Goal: Task Accomplishment & Management: Use online tool/utility

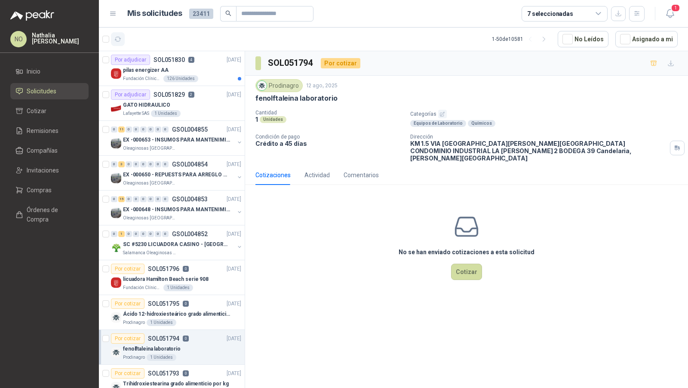
click at [120, 41] on icon "button" at bounding box center [117, 39] width 7 height 7
click at [669, 15] on icon "button" at bounding box center [670, 13] width 11 height 11
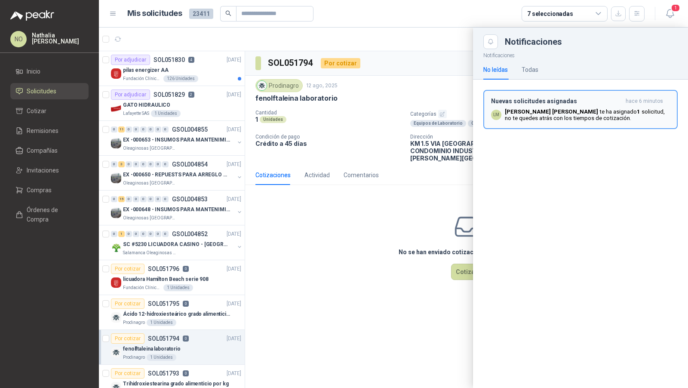
click at [608, 120] on p "[PERSON_NAME] [PERSON_NAME] ha asignado 1 solicitud , no te quedes atrás con lo…" at bounding box center [587, 114] width 165 height 13
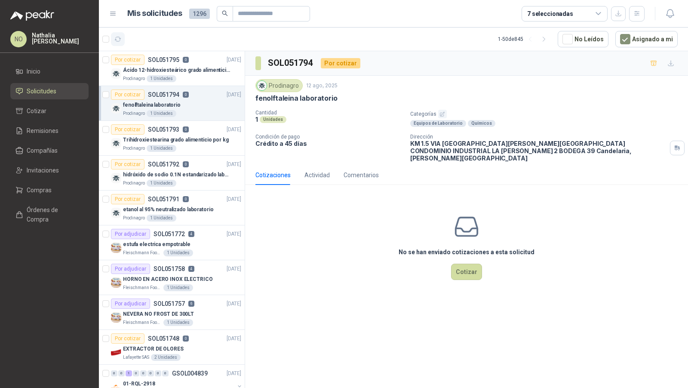
click at [120, 37] on icon "button" at bounding box center [117, 39] width 7 height 7
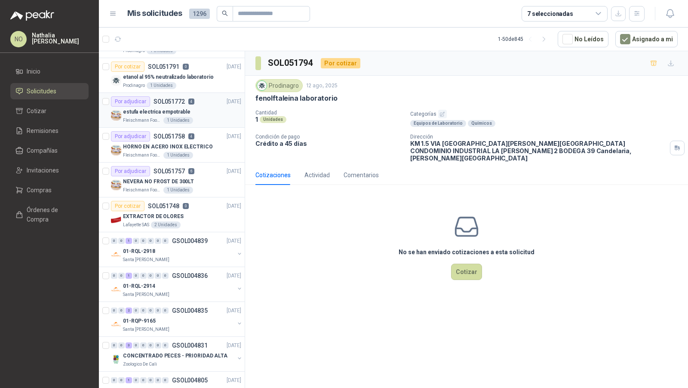
scroll to position [134, 0]
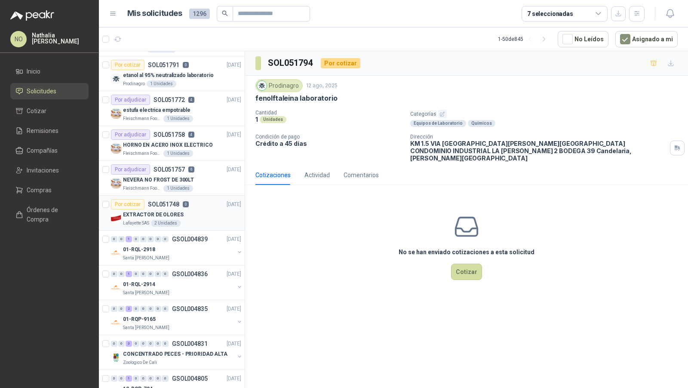
click at [189, 211] on div "EXTRACTOR DE OLORES" at bounding box center [182, 214] width 118 height 10
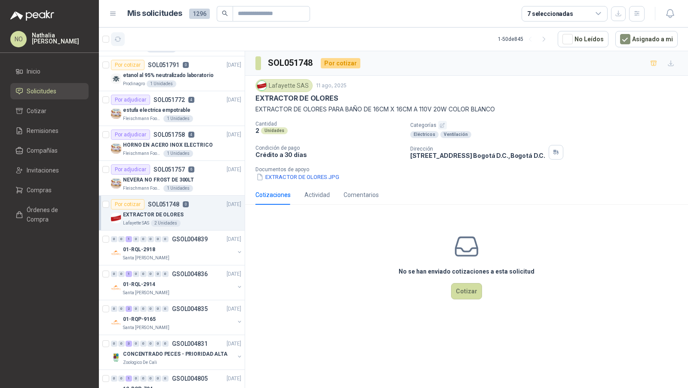
click at [117, 39] on icon "button" at bounding box center [117, 39] width 7 height 7
click at [674, 14] on icon "button" at bounding box center [670, 13] width 11 height 11
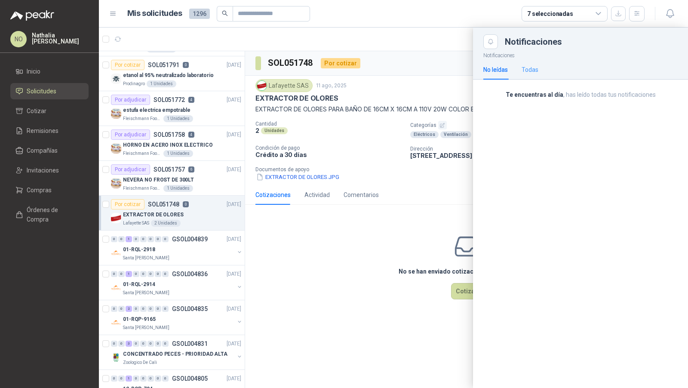
click at [532, 76] on div "Todas" at bounding box center [530, 70] width 17 height 20
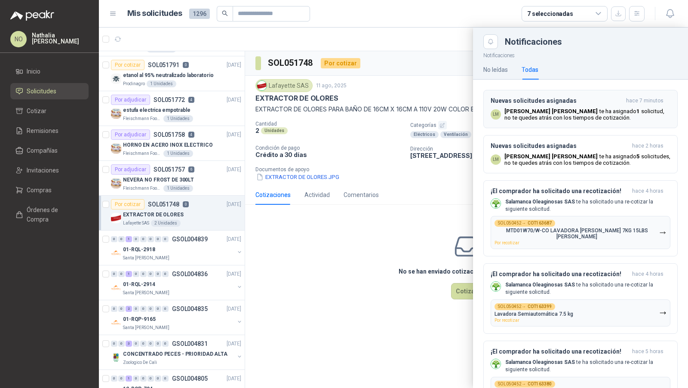
click at [539, 112] on b "[PERSON_NAME] [PERSON_NAME]" at bounding box center [550, 111] width 93 height 6
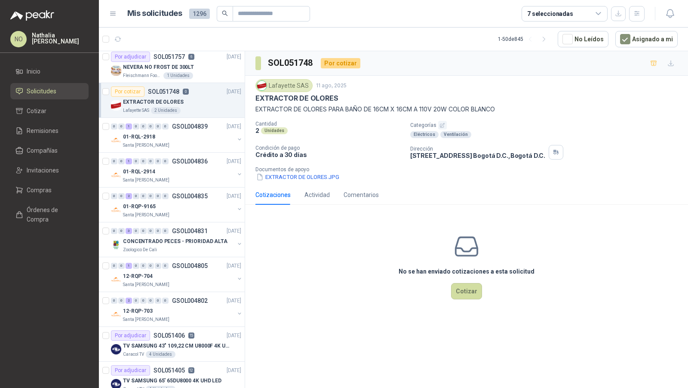
scroll to position [252, 0]
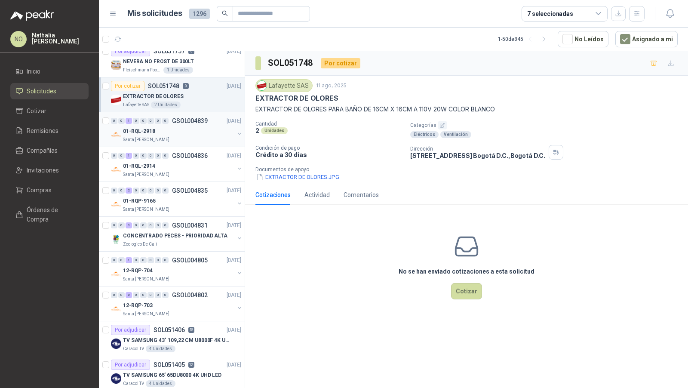
click at [190, 140] on div "Santa [PERSON_NAME]" at bounding box center [178, 139] width 111 height 7
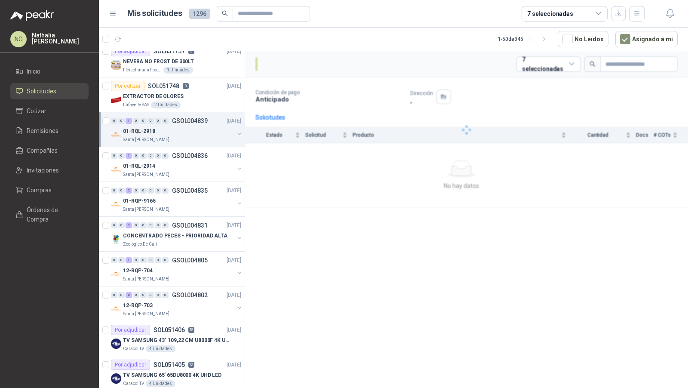
click at [190, 140] on div "Santa [PERSON_NAME]" at bounding box center [178, 139] width 111 height 7
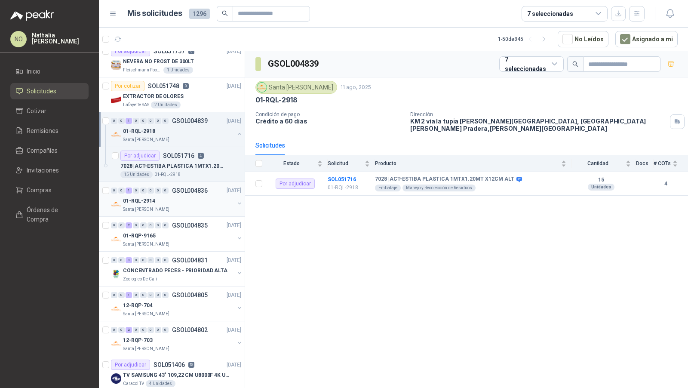
click at [182, 196] on div "01-RQL-2914" at bounding box center [178, 201] width 111 height 10
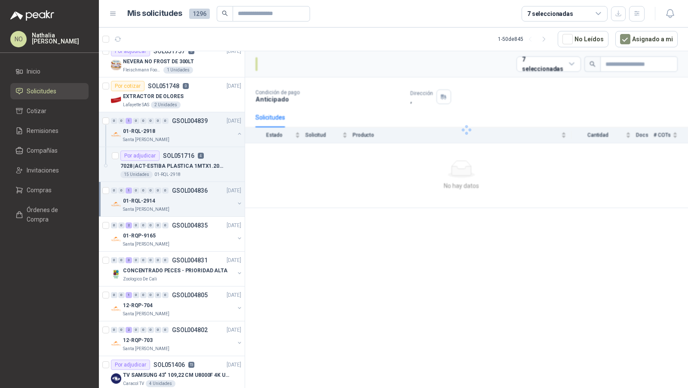
click at [182, 196] on div "01-RQL-2914" at bounding box center [178, 201] width 111 height 10
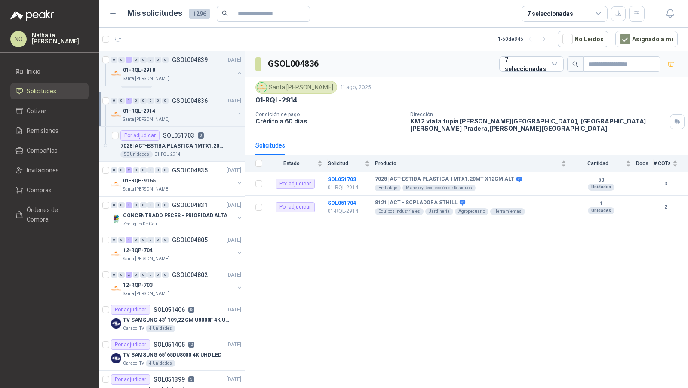
scroll to position [343, 0]
click at [184, 245] on div "12-RQP-704" at bounding box center [178, 250] width 111 height 10
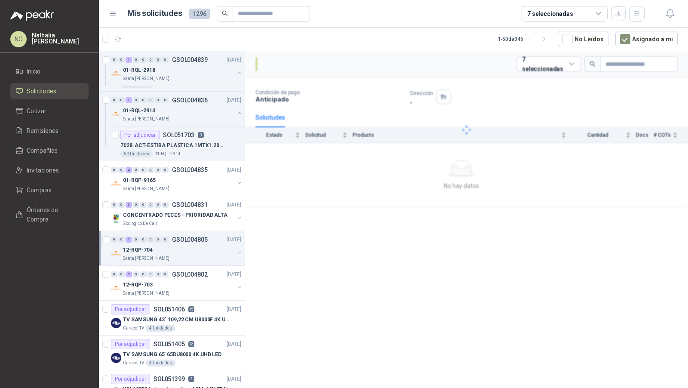
click at [184, 245] on div "12-RQP-704" at bounding box center [178, 250] width 111 height 10
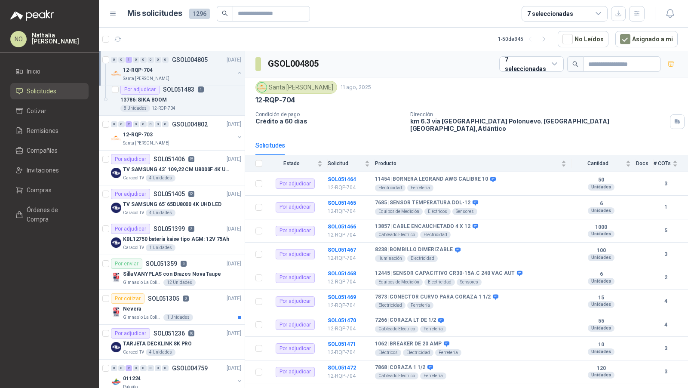
scroll to position [529, 0]
click at [211, 313] on div "Gimnasio La Colina 1 Unidades" at bounding box center [182, 316] width 118 height 7
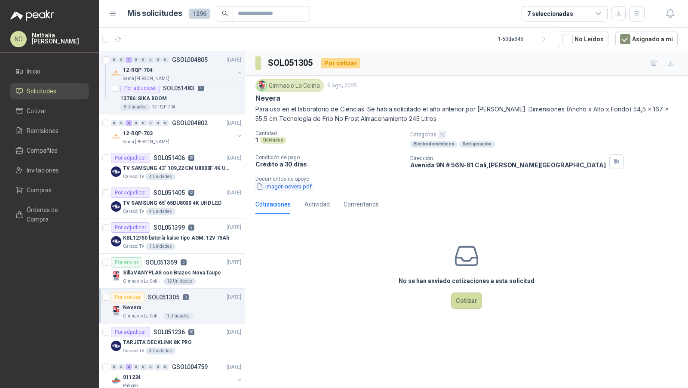
click at [284, 187] on button "Imagen nevera.pdf" at bounding box center [283, 186] width 57 height 9
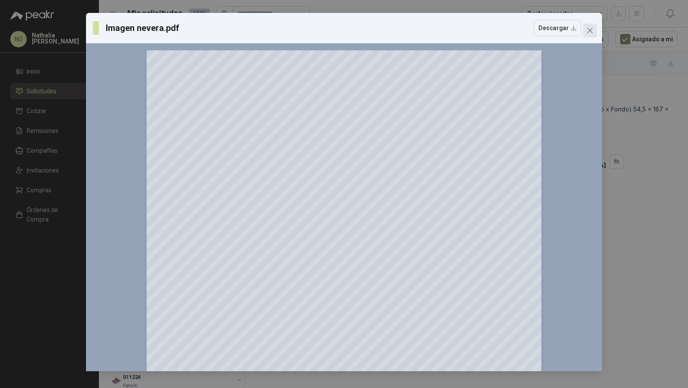
click at [592, 33] on icon "close" at bounding box center [589, 30] width 5 height 5
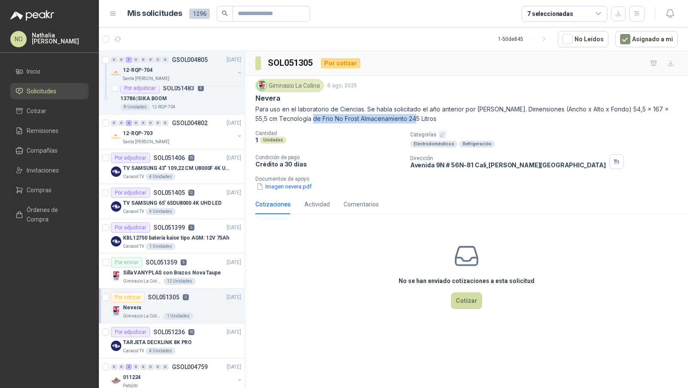
drag, startPoint x: 311, startPoint y: 118, endPoint x: 416, endPoint y: 118, distance: 104.9
click at [416, 118] on p "Para uso en el laboratorio de Ciencias. Se había solicitado el año anterior por…" at bounding box center [466, 113] width 422 height 19
copy p "No Frost Almacenamiento 245 Litros"
click at [273, 185] on button "Imagen nevera.pdf" at bounding box center [283, 186] width 57 height 9
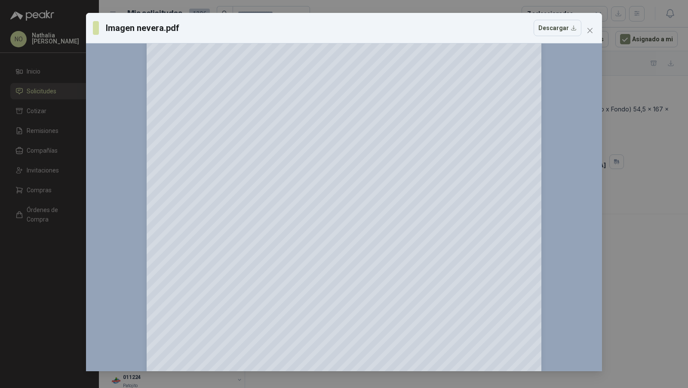
scroll to position [52, 0]
click at [593, 34] on button "Close" at bounding box center [590, 31] width 14 height 14
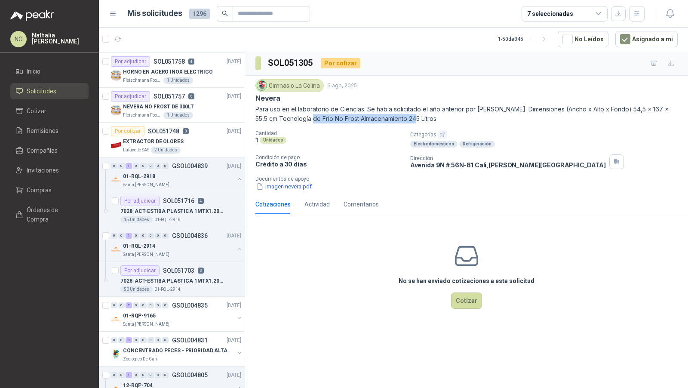
scroll to position [0, 0]
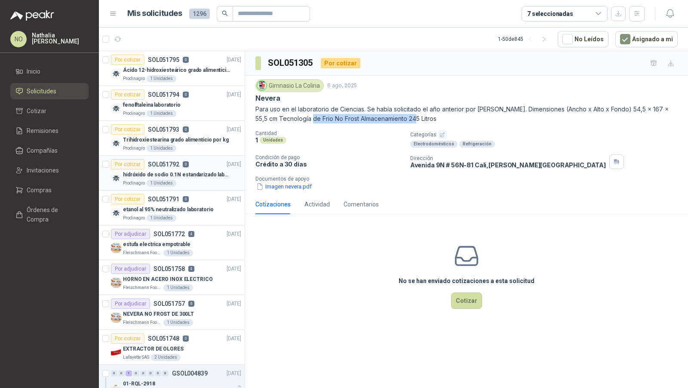
click at [175, 175] on p "hidróxido de sodio 0.1N estandarizado laboratorio" at bounding box center [176, 175] width 107 height 8
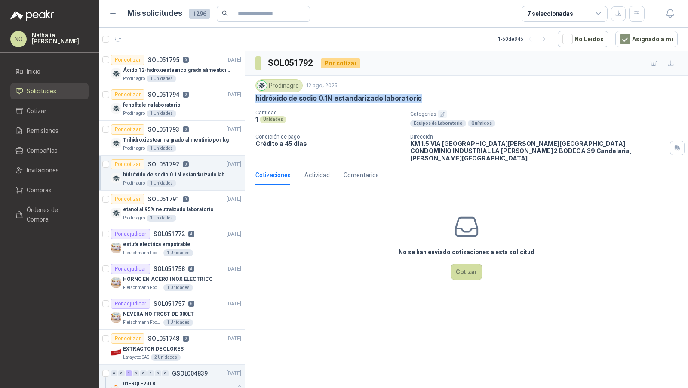
drag, startPoint x: 256, startPoint y: 98, endPoint x: 430, endPoint y: 101, distance: 174.2
click at [430, 101] on div "hidróxido de sodio 0.1N estandarizado laboratorio" at bounding box center [466, 98] width 422 height 9
copy p "hidróxido de sodio 0.1N estandarizado laboratorio"
click at [637, 40] on button "Asignado a mi" at bounding box center [646, 39] width 62 height 16
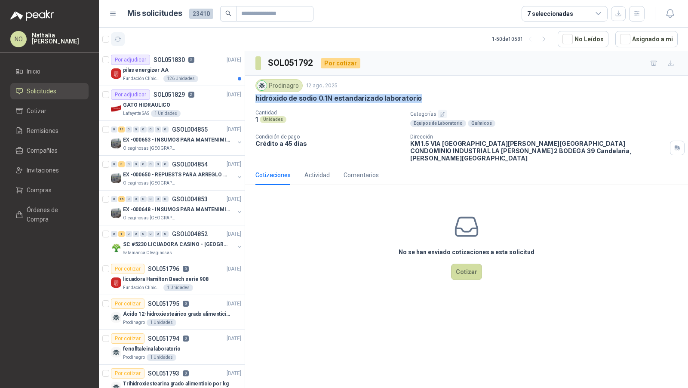
click at [116, 45] on button "button" at bounding box center [118, 39] width 14 height 14
click at [174, 103] on div "GATO HIDRAULICO" at bounding box center [182, 105] width 118 height 10
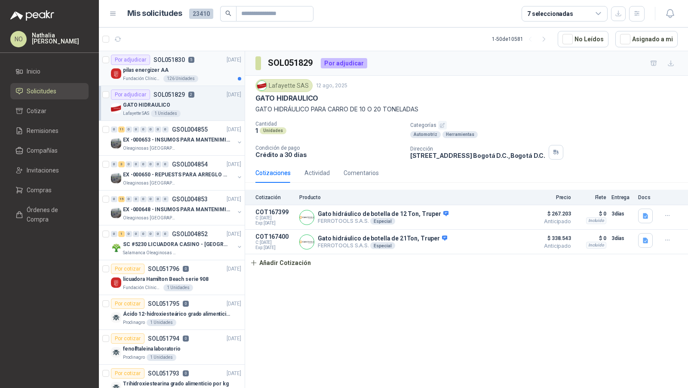
click at [203, 69] on div "pilas energizer AA" at bounding box center [182, 70] width 118 height 10
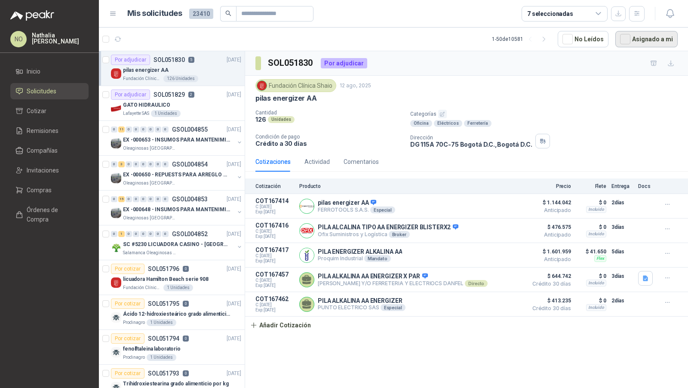
click at [633, 42] on button "Asignado a mi" at bounding box center [646, 39] width 62 height 16
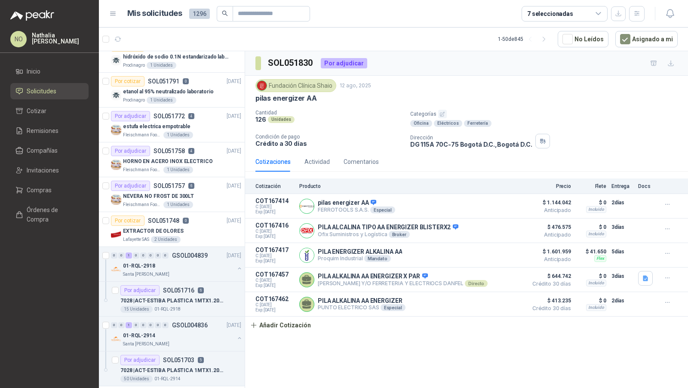
scroll to position [120, 0]
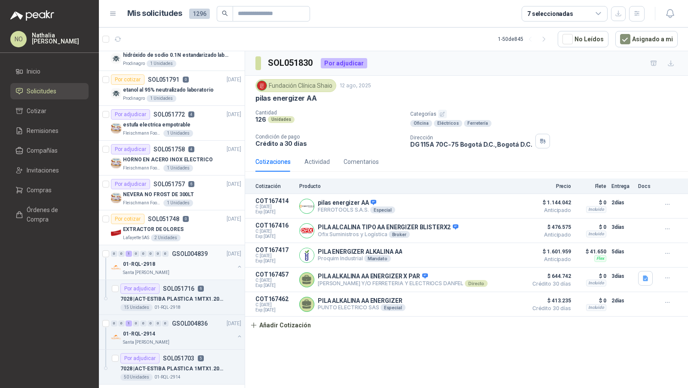
click at [181, 259] on div "01-RQL-2918" at bounding box center [178, 264] width 111 height 10
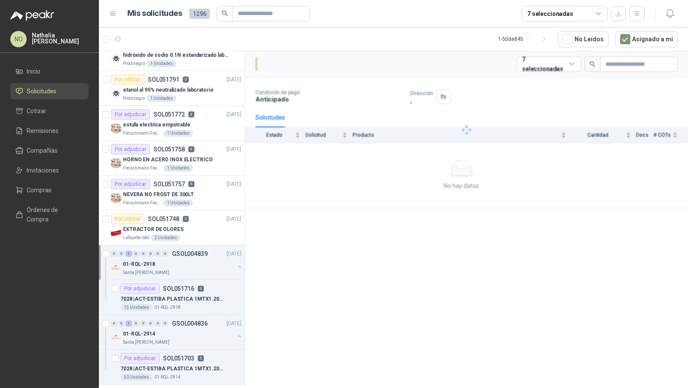
click at [181, 259] on div "01-RQL-2918" at bounding box center [178, 264] width 111 height 10
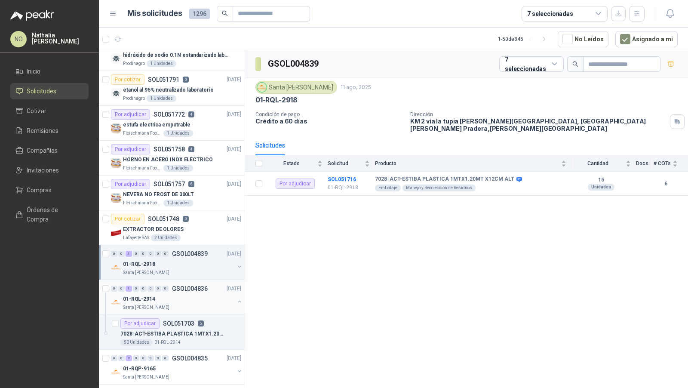
click at [177, 294] on div "01-RQL-2914" at bounding box center [178, 299] width 111 height 10
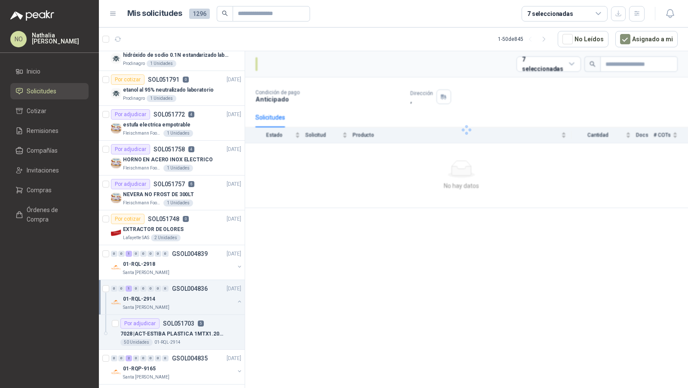
click at [177, 294] on div "01-RQL-2914" at bounding box center [178, 299] width 111 height 10
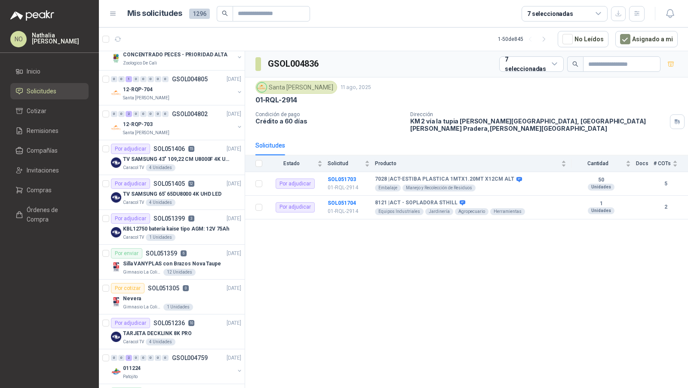
scroll to position [437, 0]
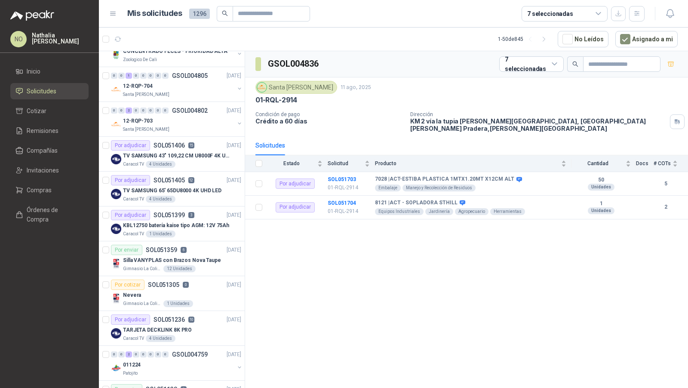
click at [177, 294] on div "Nevera" at bounding box center [182, 295] width 118 height 10
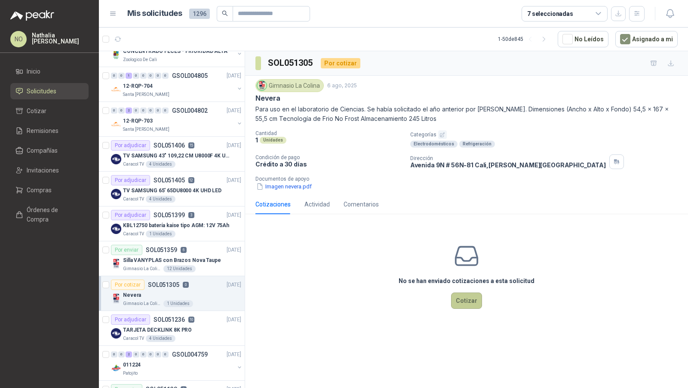
click at [472, 302] on button "Cotizar" at bounding box center [466, 300] width 31 height 16
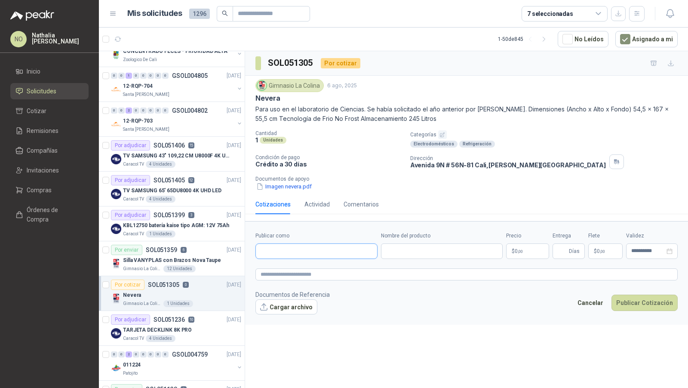
click at [318, 248] on input "Publicar como" at bounding box center [316, 251] width 121 height 15
type input "*******"
click at [321, 268] on p "Alkosto" at bounding box center [333, 267] width 115 height 5
type input "**********"
click at [422, 251] on input "Nombre del producto" at bounding box center [450, 250] width 106 height 15
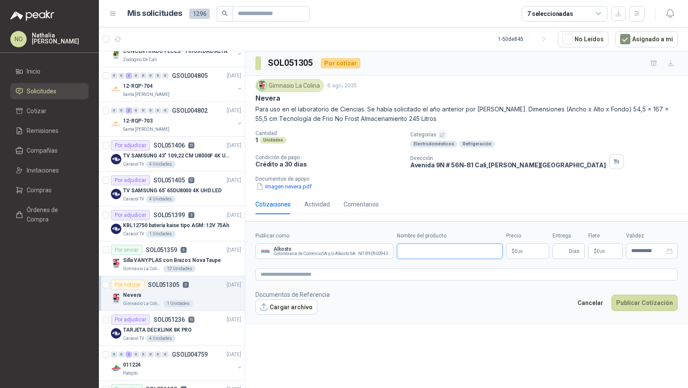
paste input "**********"
type input "**********"
click at [528, 251] on body "NO [PERSON_NAME] Inicio Solicitudes Cotizar Remisiones Compañías Invitaciones C…" at bounding box center [344, 194] width 688 height 388
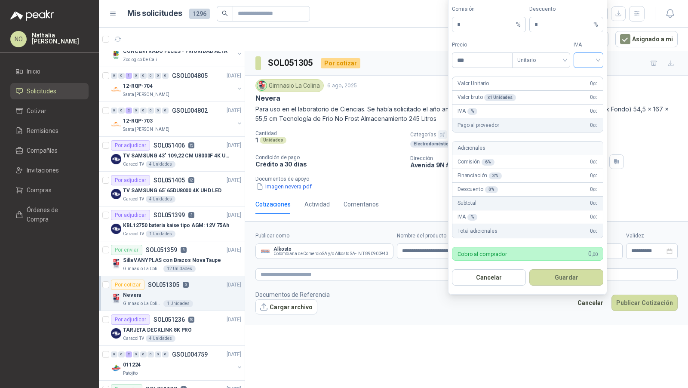
click at [595, 65] on input "search" at bounding box center [588, 59] width 19 height 13
click at [590, 80] on div "19%" at bounding box center [589, 79] width 16 height 9
click at [561, 65] on span "Unitario" at bounding box center [541, 60] width 48 height 13
click at [552, 90] on div "Unitario con IVA" at bounding box center [541, 93] width 44 height 9
click at [478, 64] on input "***" at bounding box center [482, 60] width 60 height 15
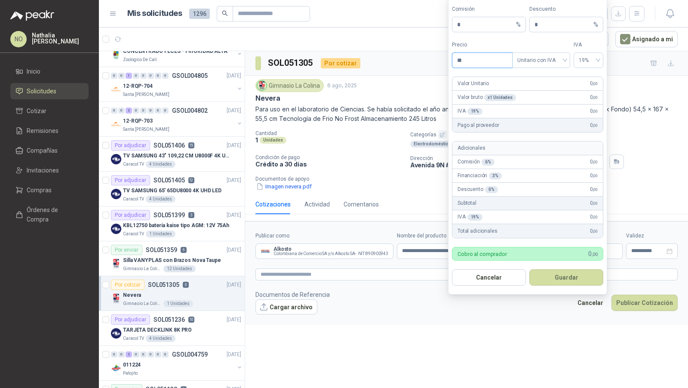
type input "*"
type input "**********"
click at [550, 28] on input "*" at bounding box center [562, 24] width 57 height 15
type input "*"
click at [571, 281] on button "Guardar" at bounding box center [566, 277] width 74 height 16
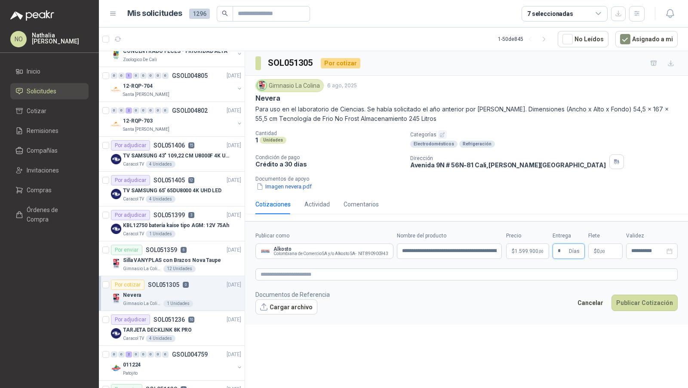
type input "*"
click at [505, 305] on footer "Documentos de Referencia Cargar archivo Cancelar Publicar Cotización" at bounding box center [466, 302] width 422 height 25
click at [605, 243] on p "$ 0 ,00" at bounding box center [605, 250] width 34 height 15
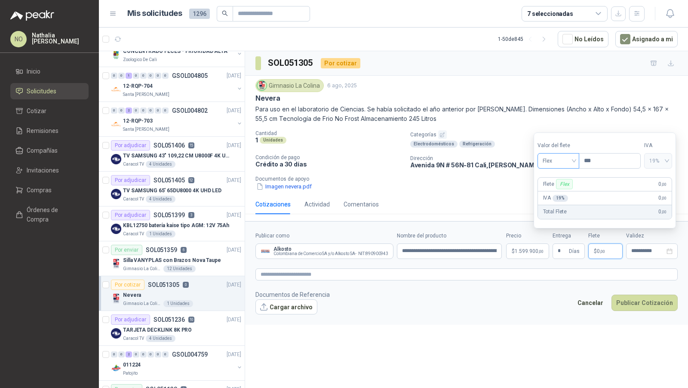
click at [553, 158] on span "Flex" at bounding box center [558, 160] width 31 height 13
click at [562, 192] on div "Incluido" at bounding box center [558, 192] width 29 height 9
click at [638, 248] on input "**********" at bounding box center [648, 251] width 34 height 6
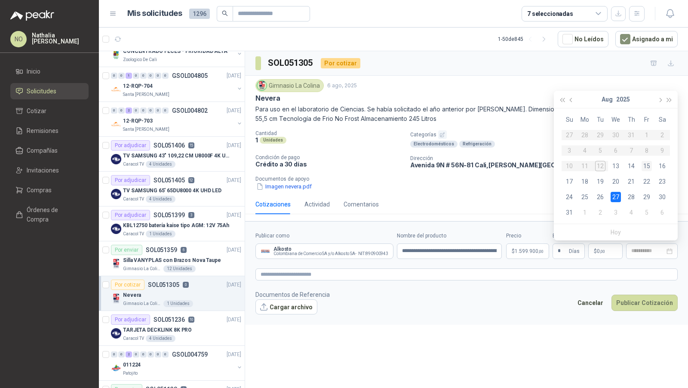
click at [646, 169] on div "15" at bounding box center [647, 166] width 10 height 10
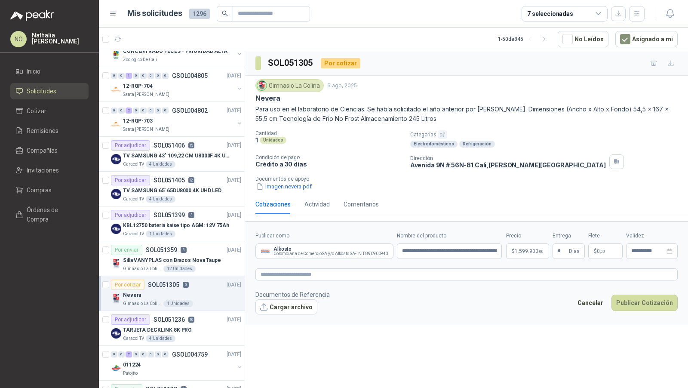
type input "**********"
click at [287, 307] on button "Cargar archivo" at bounding box center [286, 306] width 62 height 15
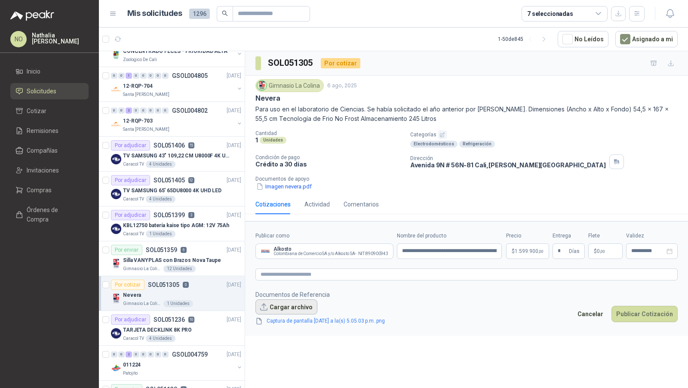
click at [291, 305] on button "Cargar archivo" at bounding box center [286, 306] width 62 height 15
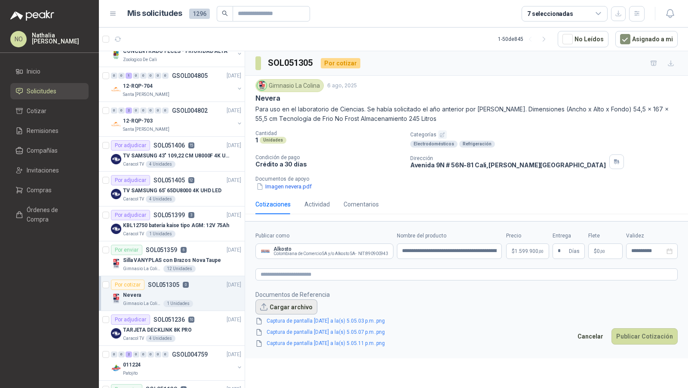
click at [289, 301] on button "Cargar archivo" at bounding box center [286, 306] width 62 height 15
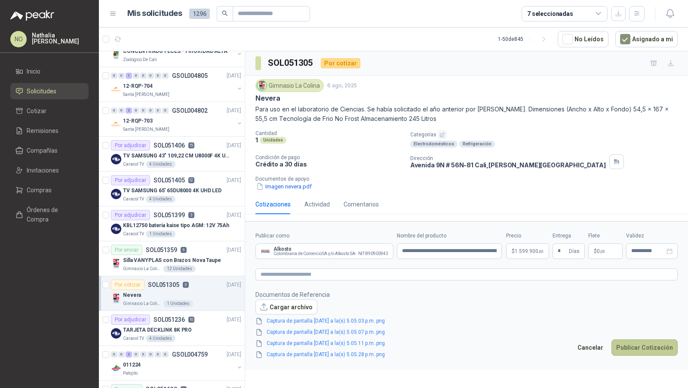
click at [650, 343] on button "Publicar Cotización" at bounding box center [644, 347] width 66 height 16
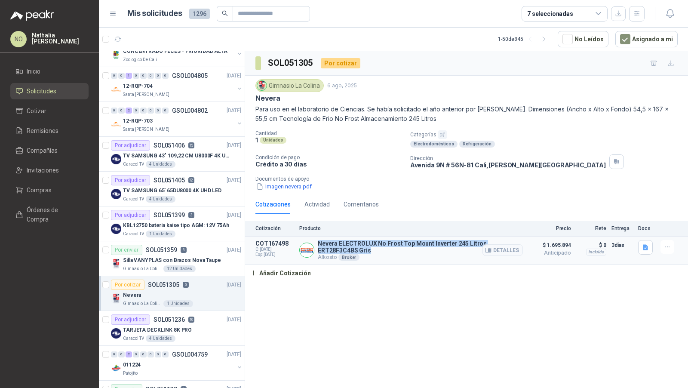
drag, startPoint x: 317, startPoint y: 241, endPoint x: 331, endPoint y: 247, distance: 15.0
click at [331, 247] on p "Nevera ELECTROLUX No Frost Top Mount Inverter 245 Litros ERT28F3C4BS Gris" at bounding box center [420, 247] width 205 height 14
copy p "Nevera ELECTROLUX No Frost Top Mount Inverter 245 Litros ERT28F3C4BS Gris"
click at [357, 241] on p "Nevera ELECTROLUX No Frost Top Mount Inverter 245 Litros ERT28F3C4BS Gris" at bounding box center [420, 247] width 205 height 14
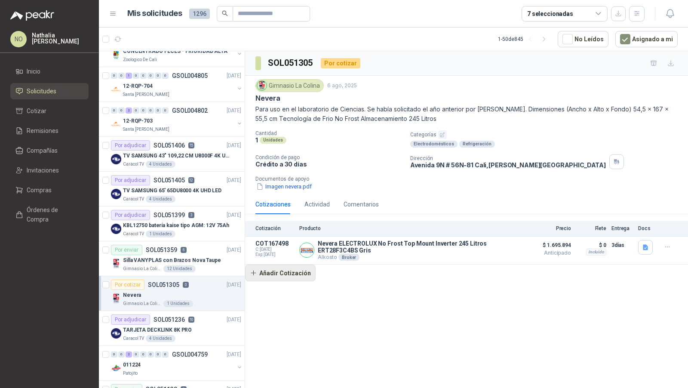
click at [286, 272] on button "Añadir Cotización" at bounding box center [280, 272] width 71 height 17
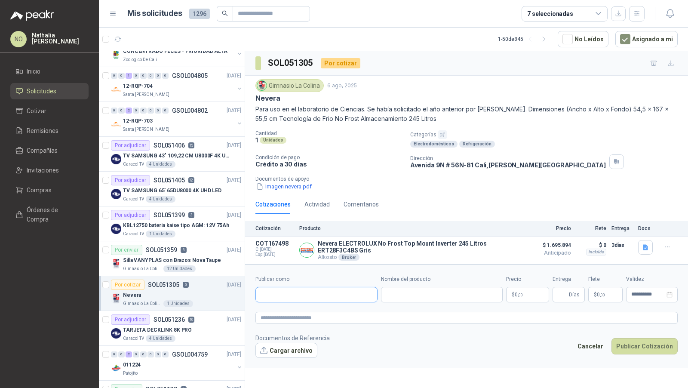
click at [302, 290] on input "Publicar como" at bounding box center [316, 294] width 121 height 15
type input "**********"
click at [316, 312] on div "Homecenter NIT : 800242106" at bounding box center [317, 313] width 108 height 9
type input "**********"
click at [394, 292] on input "Nombre del producto" at bounding box center [442, 294] width 122 height 15
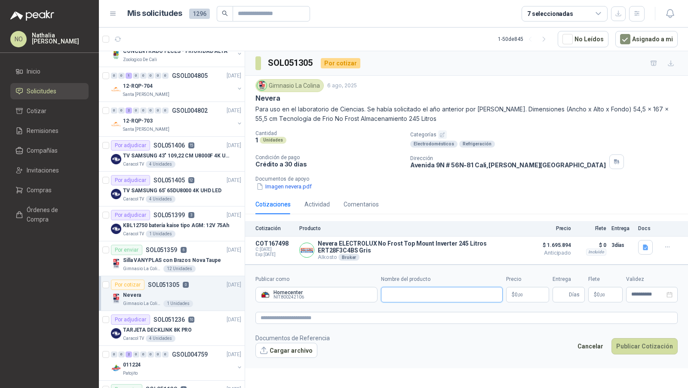
paste input "**********"
type input "**********"
click at [363, 319] on textarea at bounding box center [466, 318] width 422 height 12
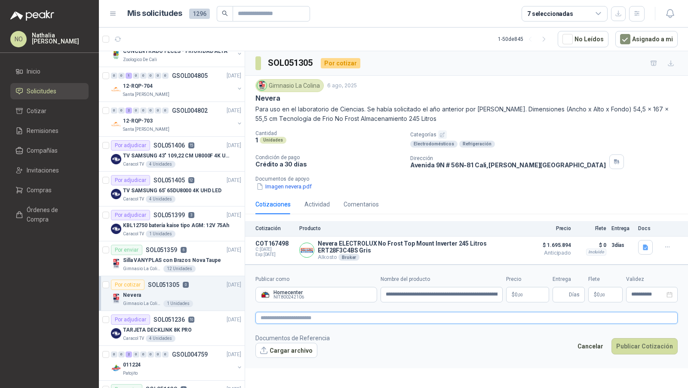
paste textarea "**********"
type textarea "**********"
click at [524, 296] on p "$ 0 ,00" at bounding box center [527, 294] width 43 height 15
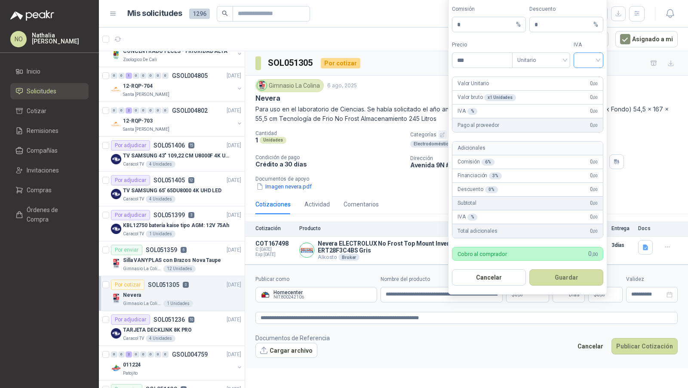
click at [591, 66] on input "search" at bounding box center [588, 59] width 19 height 13
click at [591, 80] on div "19%" at bounding box center [589, 79] width 16 height 9
click at [556, 65] on span "Unitario" at bounding box center [541, 60] width 48 height 13
click at [552, 91] on div "Unitario con IVA" at bounding box center [541, 93] width 44 height 9
click at [479, 67] on input "***" at bounding box center [482, 60] width 60 height 15
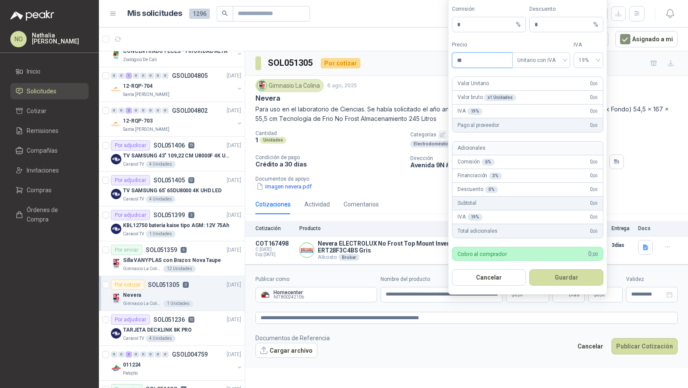
type input "*"
type input "**********"
click at [543, 25] on input "*" at bounding box center [562, 24] width 57 height 15
type input "*"
click at [573, 273] on button "Guardar" at bounding box center [566, 277] width 74 height 16
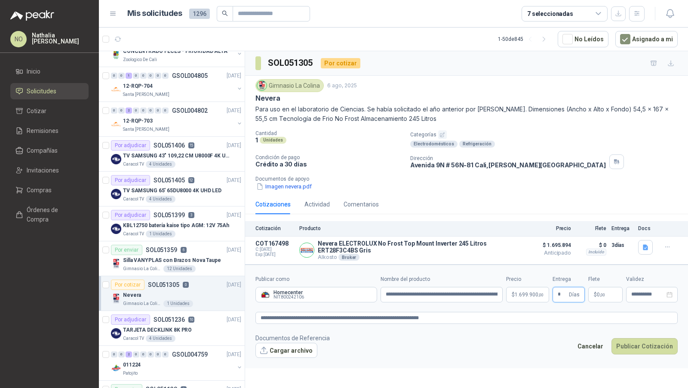
type input "*"
click at [601, 271] on form "**********" at bounding box center [466, 316] width 443 height 104
click at [599, 296] on p "$ 0 ,00" at bounding box center [605, 294] width 34 height 15
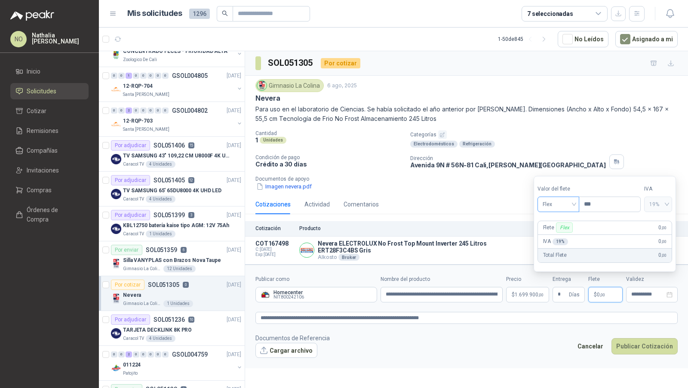
click at [565, 201] on span "Flex" at bounding box center [558, 204] width 31 height 13
click at [564, 240] on div "Incluido" at bounding box center [558, 236] width 29 height 9
click at [638, 292] on input "**********" at bounding box center [648, 295] width 34 height 6
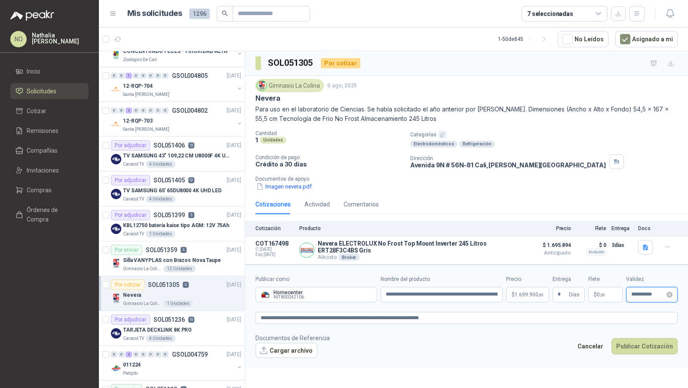
click at [643, 295] on input "**********" at bounding box center [648, 295] width 34 height 6
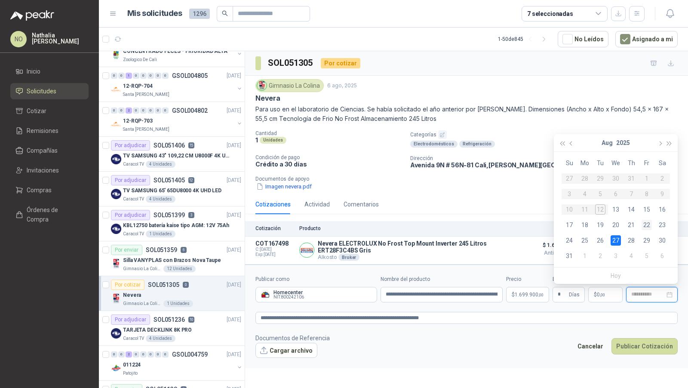
type input "**********"
click at [647, 224] on div "22" at bounding box center [647, 225] width 10 height 10
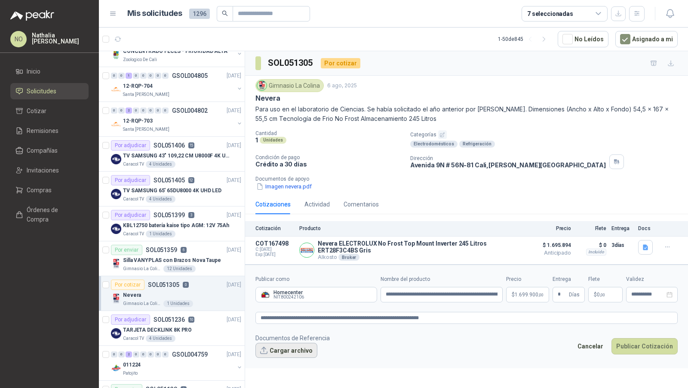
click at [297, 347] on button "Cargar archivo" at bounding box center [286, 350] width 62 height 15
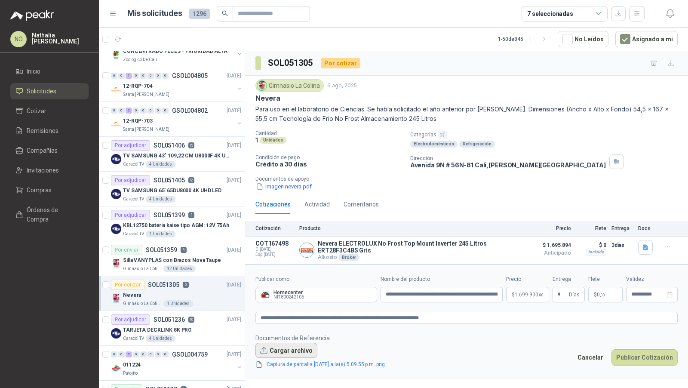
click at [298, 346] on button "Cargar archivo" at bounding box center [286, 350] width 62 height 15
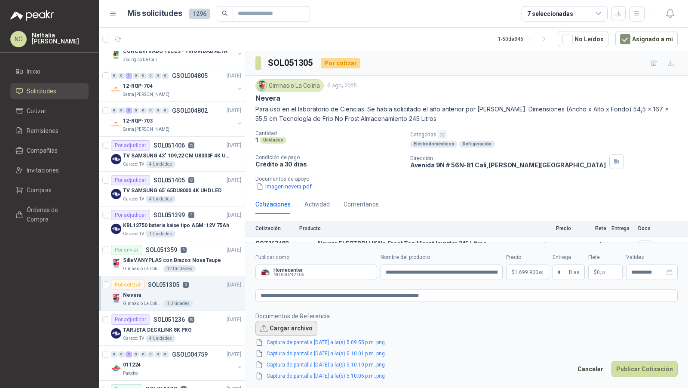
click at [283, 326] on button "Cargar archivo" at bounding box center [286, 328] width 62 height 15
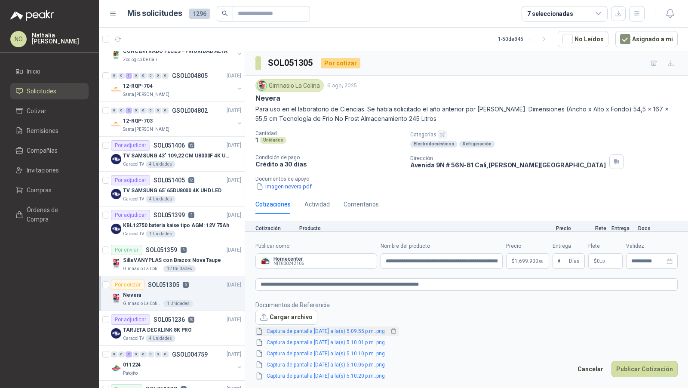
click at [373, 330] on link "Captura de pantalla [DATE] a la(s) 5.09.55 p.m..png" at bounding box center [325, 331] width 125 height 8
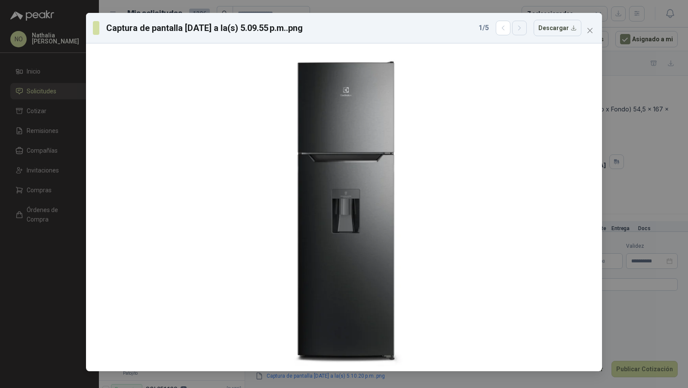
click at [523, 30] on icon "button" at bounding box center [519, 28] width 7 height 7
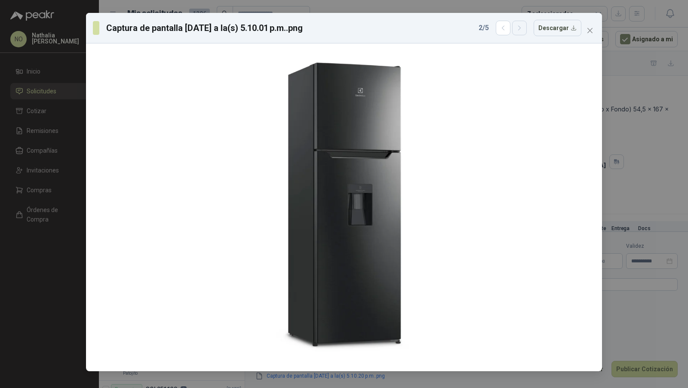
click at [523, 30] on icon "button" at bounding box center [519, 28] width 7 height 7
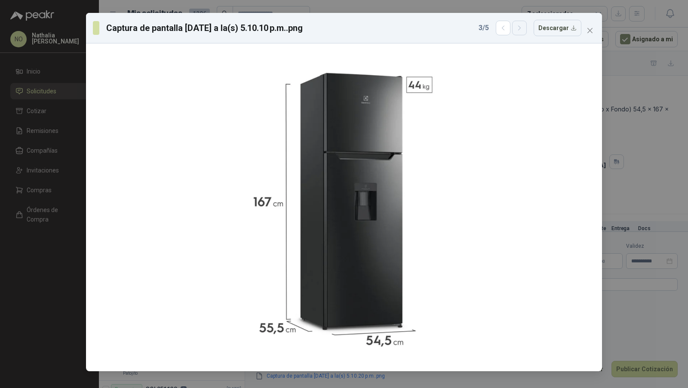
click at [523, 30] on icon "button" at bounding box center [519, 28] width 7 height 7
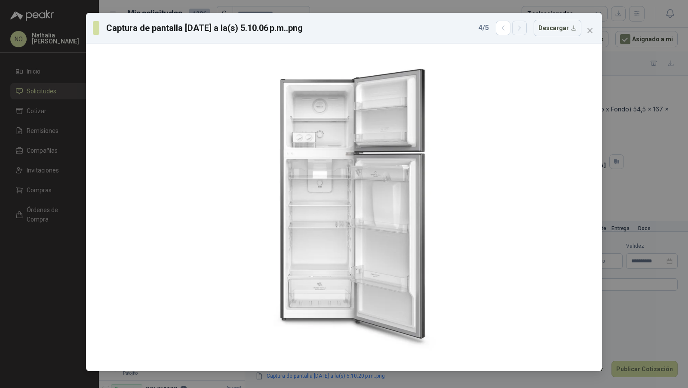
click at [523, 30] on icon "button" at bounding box center [519, 28] width 7 height 7
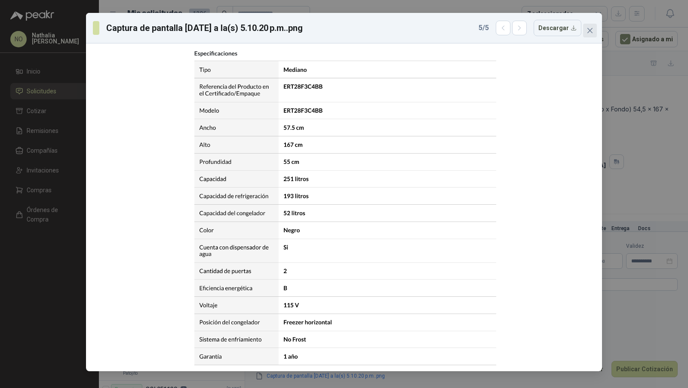
click at [589, 34] on button "Close" at bounding box center [590, 31] width 14 height 14
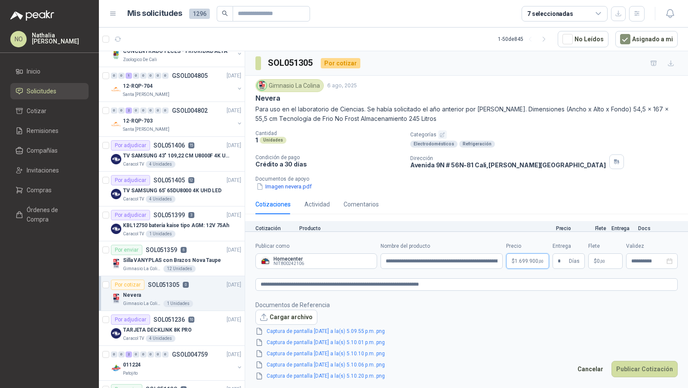
click at [525, 265] on body "NO [PERSON_NAME] Inicio Solicitudes Cotizar Remisiones Compañías Invitaciones C…" at bounding box center [344, 194] width 688 height 388
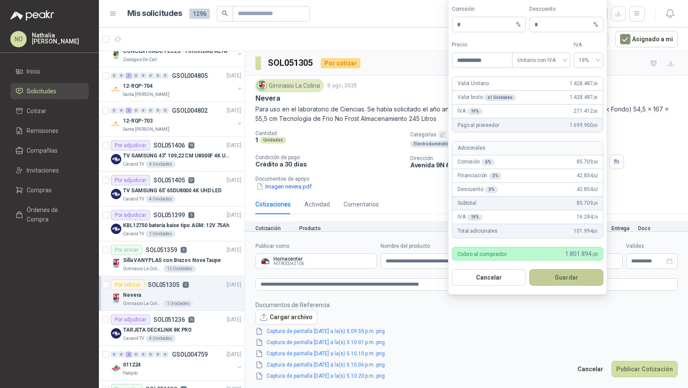
click at [566, 278] on button "Guardar" at bounding box center [566, 277] width 74 height 16
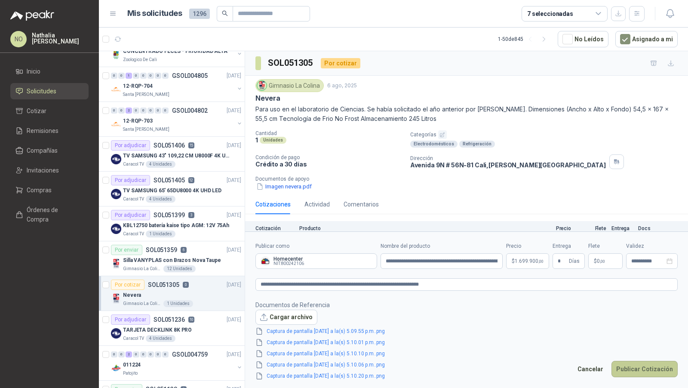
click at [651, 366] on button "Publicar Cotización" at bounding box center [644, 369] width 66 height 16
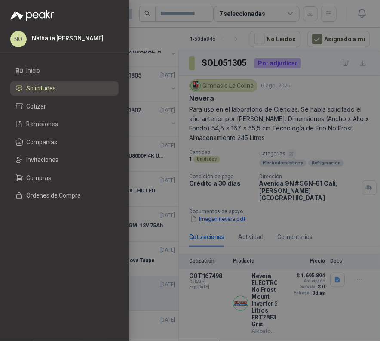
click at [227, 115] on div at bounding box center [190, 170] width 380 height 341
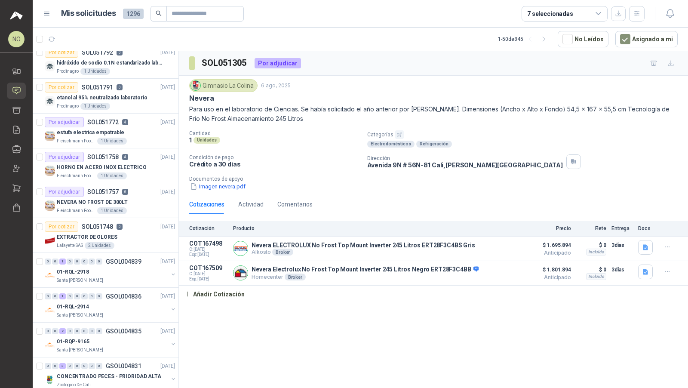
scroll to position [113, 0]
click at [123, 201] on p "NEVERA NO FROST DE 300LT" at bounding box center [92, 201] width 71 height 8
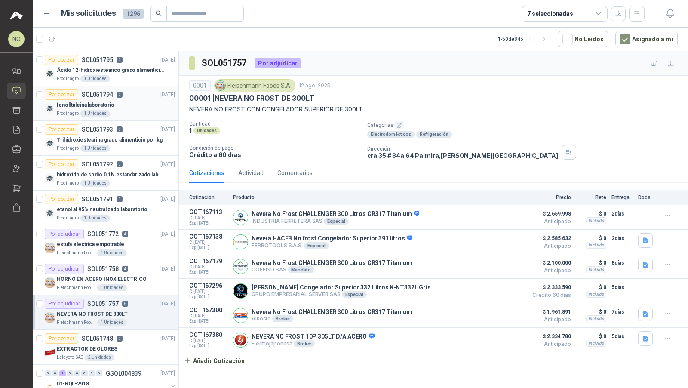
click at [144, 97] on div "Por cotizar SOL051794 0 [DATE]" at bounding box center [110, 94] width 130 height 10
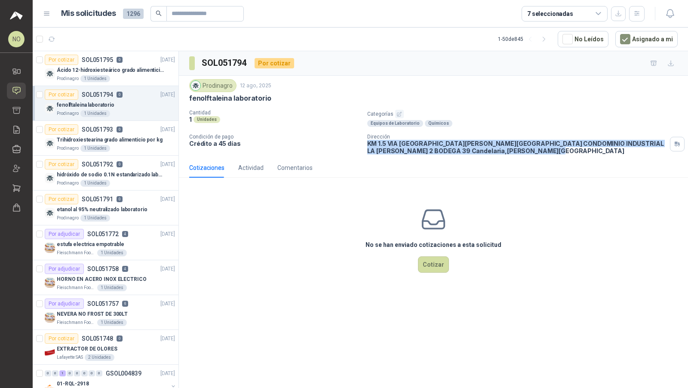
drag, startPoint x: 367, startPoint y: 141, endPoint x: 395, endPoint y: 148, distance: 28.8
click at [395, 148] on div "Cantidad 1 Unidades Categorías Equipos de Laboratorio Químicos Condición de pag…" at bounding box center [433, 132] width 488 height 45
copy p "KM 1.5 VIA [GEOGRAPHIC_DATA][PERSON_NAME][GEOGRAPHIC_DATA] CONDOMINIO INDUSTRIA…"
click at [377, 145] on p "KM 1.5 VIA [GEOGRAPHIC_DATA][PERSON_NAME][GEOGRAPHIC_DATA] CONDOMINIO INDUSTRIA…" at bounding box center [516, 147] width 299 height 15
drag, startPoint x: 367, startPoint y: 142, endPoint x: 393, endPoint y: 151, distance: 28.1
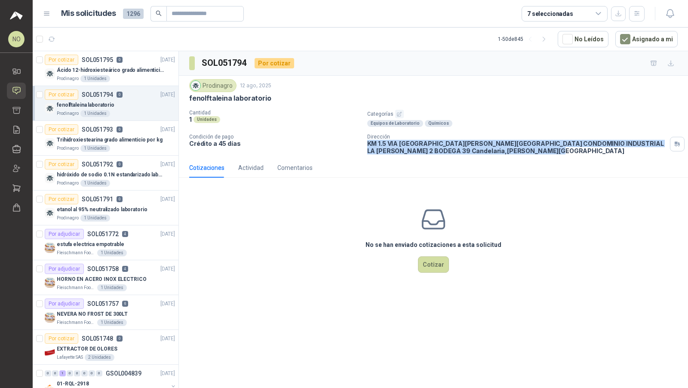
click at [393, 151] on p "KM 1.5 VIA [GEOGRAPHIC_DATA][PERSON_NAME][GEOGRAPHIC_DATA] CONDOMINIO INDUSTRIA…" at bounding box center [516, 147] width 299 height 15
copy p "KM 1.5 VIA [GEOGRAPHIC_DATA][PERSON_NAME][GEOGRAPHIC_DATA] CONDOMINIO INDUSTRIA…"
click at [52, 39] on icon "button" at bounding box center [51, 39] width 7 height 7
click at [372, 146] on p "KM 1.5 VIA [GEOGRAPHIC_DATA][PERSON_NAME][GEOGRAPHIC_DATA] CONDOMINIO INDUSTRIA…" at bounding box center [516, 147] width 299 height 15
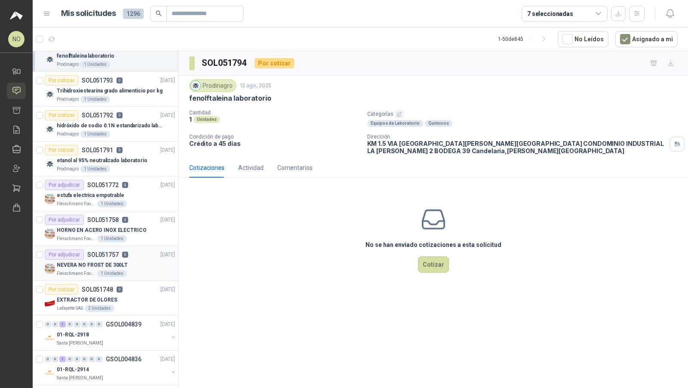
scroll to position [69, 0]
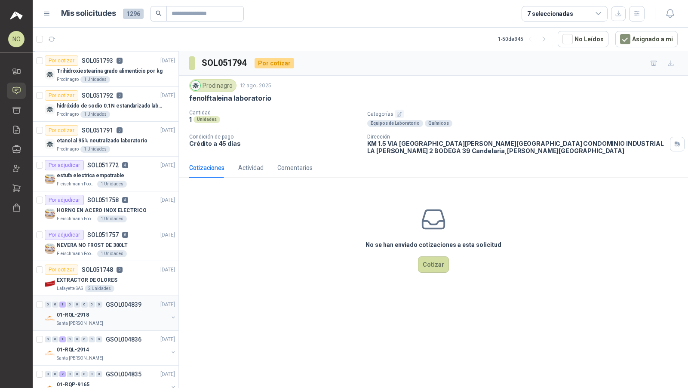
click at [133, 312] on div "01-RQL-2918" at bounding box center [112, 315] width 111 height 10
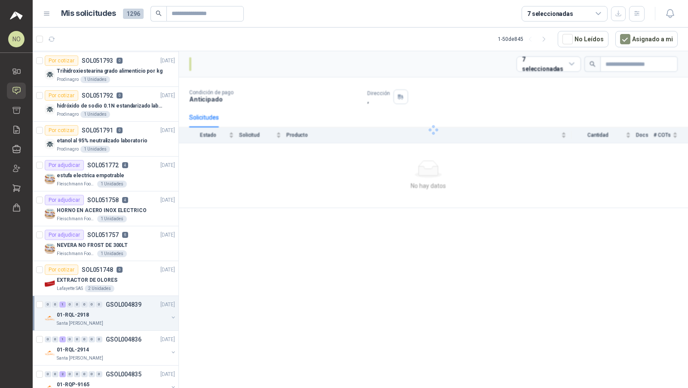
click at [133, 312] on div "01-RQL-2918" at bounding box center [112, 315] width 111 height 10
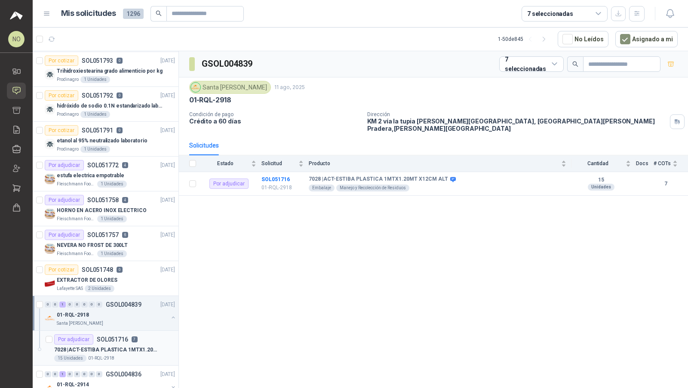
click at [137, 360] on article "Por adjudicar SOL051716 7 7028 | ACT-ESTIBA PLASTICA 1MTX1.20MT X12CM ALT 15 Un…" at bounding box center [106, 348] width 146 height 35
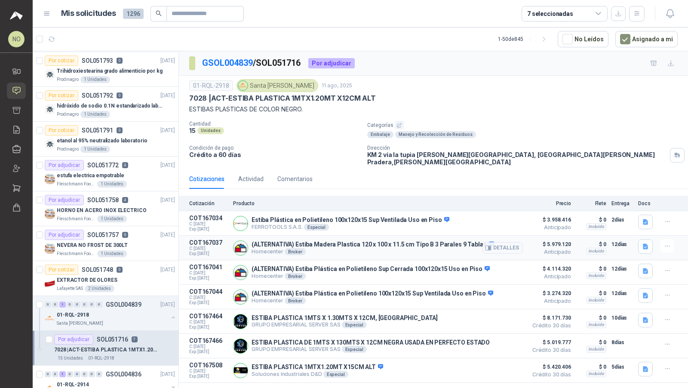
scroll to position [0, 0]
click at [130, 302] on p "GSOL004839" at bounding box center [124, 304] width 36 height 6
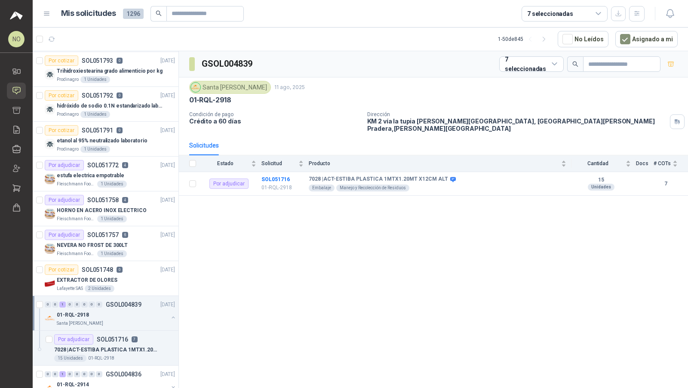
click at [130, 302] on p "GSOL004839" at bounding box center [124, 304] width 36 height 6
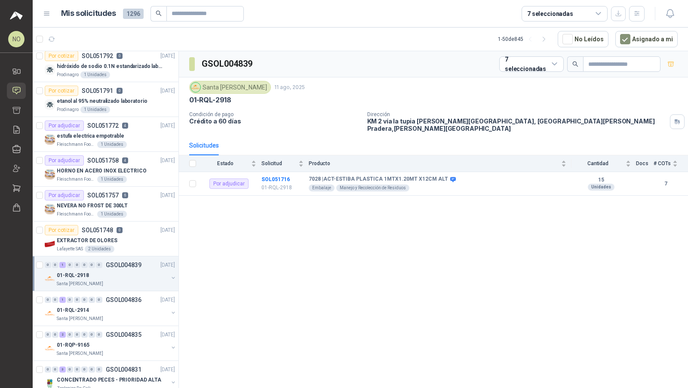
scroll to position [119, 0]
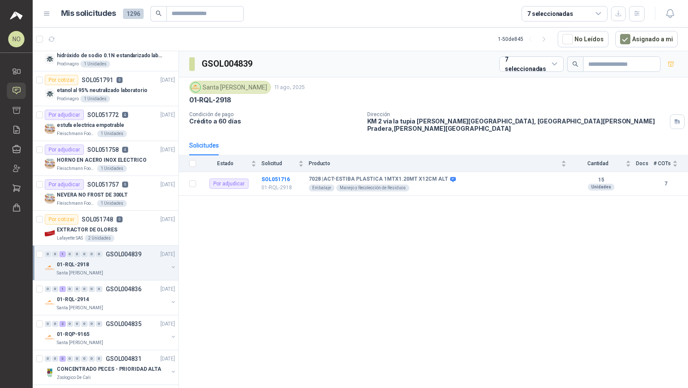
click at [130, 304] on div "Santa [PERSON_NAME]" at bounding box center [112, 307] width 111 height 7
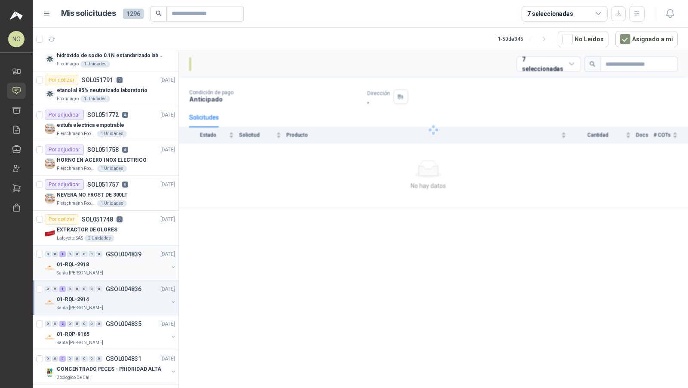
click at [130, 304] on div "Santa [PERSON_NAME]" at bounding box center [112, 307] width 111 height 7
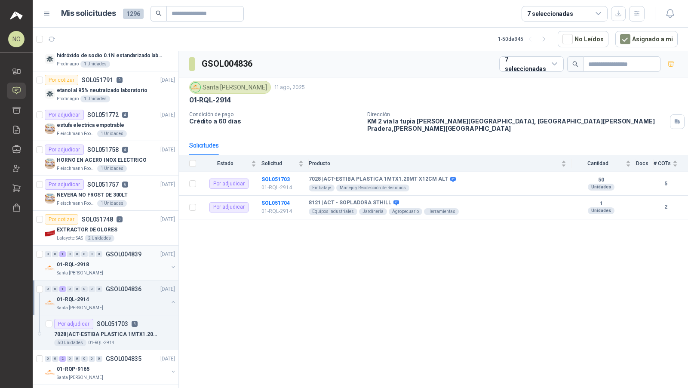
click at [130, 304] on div "Santa [PERSON_NAME]" at bounding box center [112, 307] width 111 height 7
click at [130, 323] on p "GSOL004835" at bounding box center [124, 324] width 36 height 6
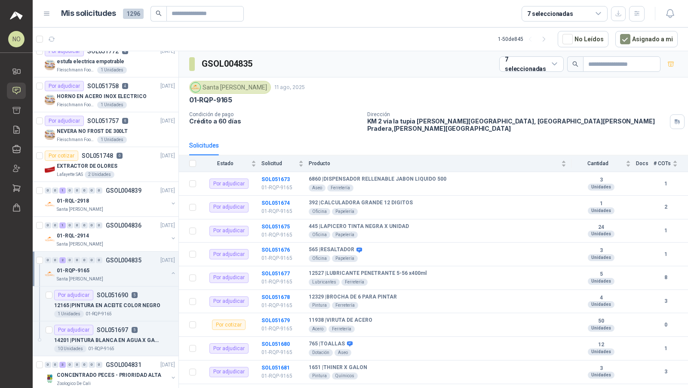
scroll to position [185, 0]
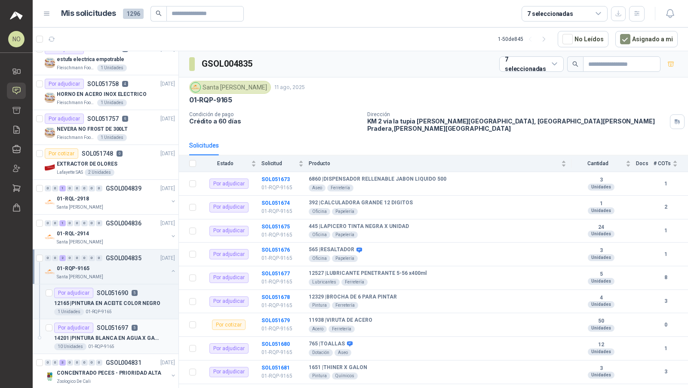
click at [138, 335] on p "14201 | PINTURA BLANCA EN AGUA X GALON" at bounding box center [107, 338] width 107 height 8
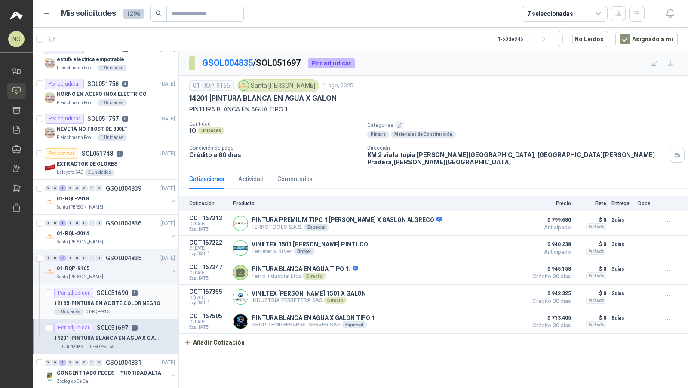
click at [132, 301] on p "12165 | PINTURA EN ACEITE COLOR NEGRO" at bounding box center [107, 303] width 106 height 8
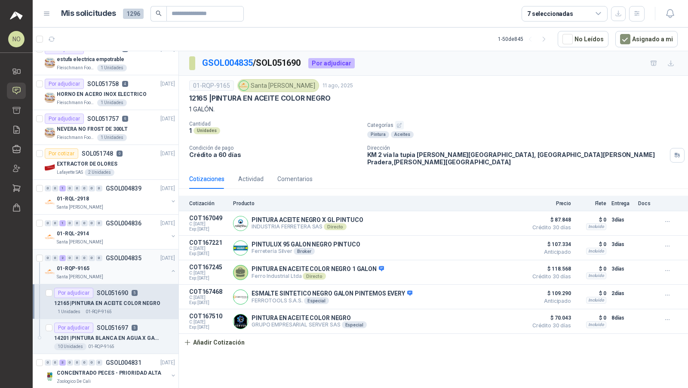
click at [120, 264] on div "01-RQP-9165" at bounding box center [112, 268] width 111 height 10
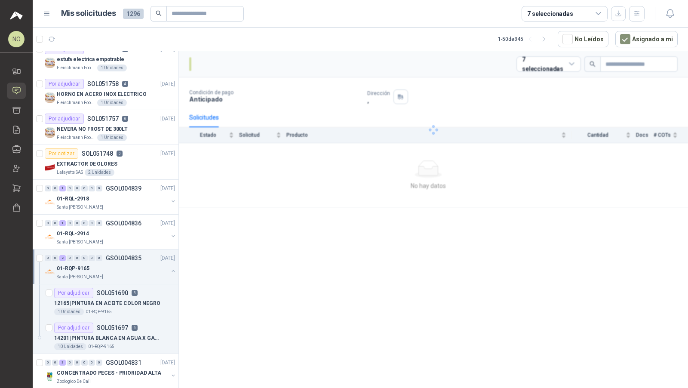
click at [120, 264] on div "01-RQP-9165" at bounding box center [112, 268] width 111 height 10
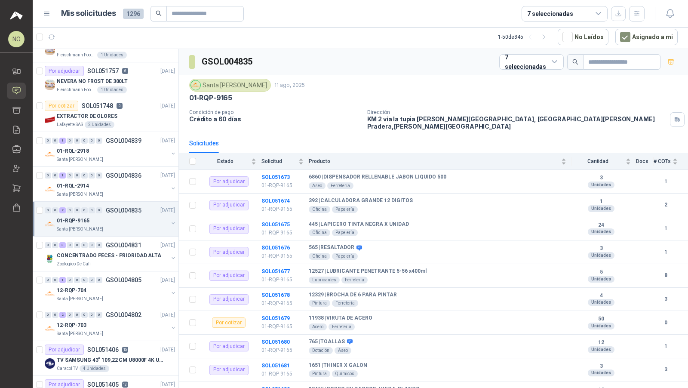
scroll to position [244, 0]
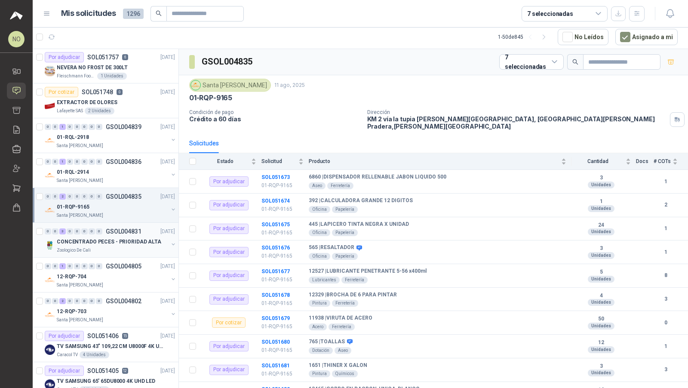
click at [126, 243] on div "CONCENTRADO PECES - PRIORIDAD ALTA" at bounding box center [112, 242] width 111 height 10
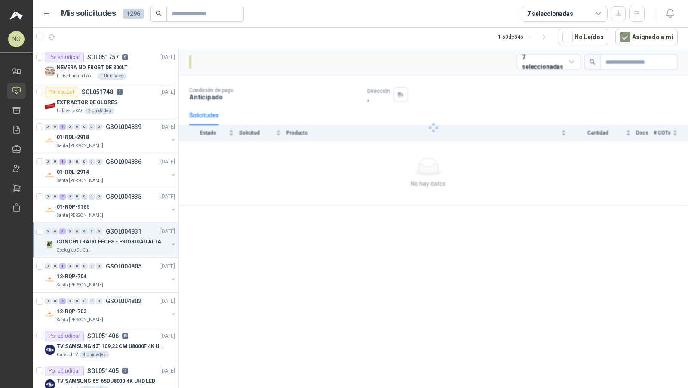
click at [126, 243] on div "CONCENTRADO PECES - PRIORIDAD ALTA" at bounding box center [112, 242] width 111 height 10
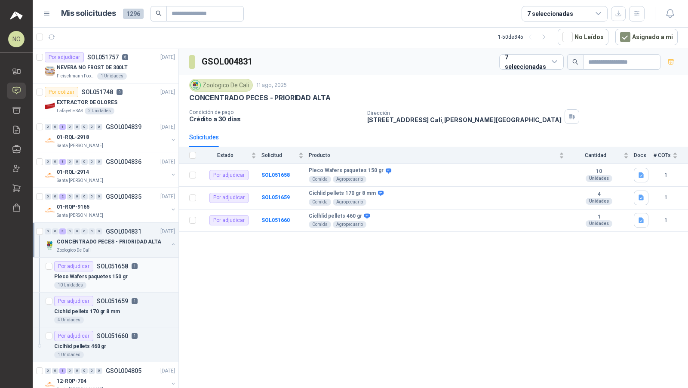
click at [121, 271] on div "Pleco Wafers paquetes 150 gr" at bounding box center [114, 276] width 121 height 10
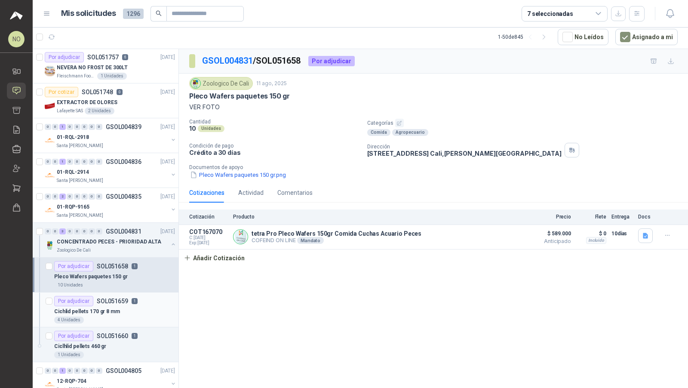
click at [118, 300] on p "SOL051659" at bounding box center [112, 301] width 31 height 6
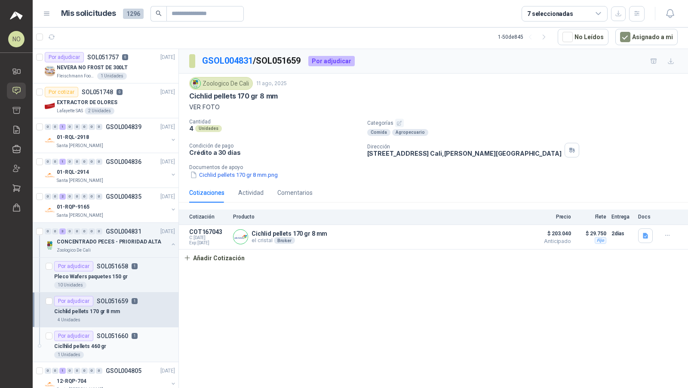
click at [123, 341] on div "Ciclhlid pellets 460 gr" at bounding box center [114, 346] width 121 height 10
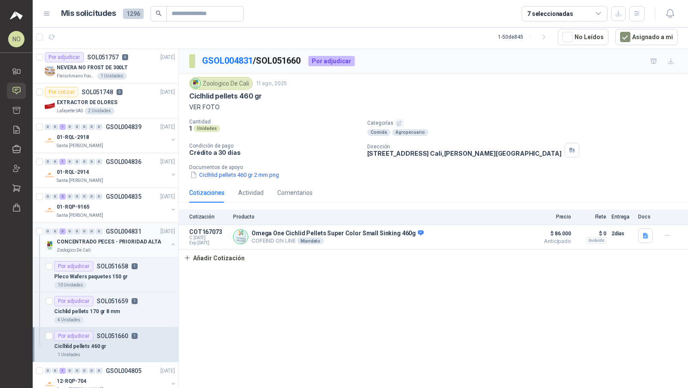
click at [126, 243] on div "CONCENTRADO PECES - PRIORIDAD ALTA" at bounding box center [112, 242] width 111 height 10
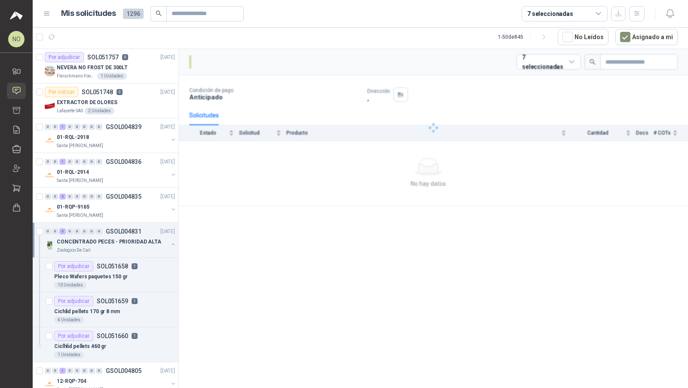
click at [126, 243] on div "CONCENTRADO PECES - PRIORIDAD ALTA" at bounding box center [112, 242] width 111 height 10
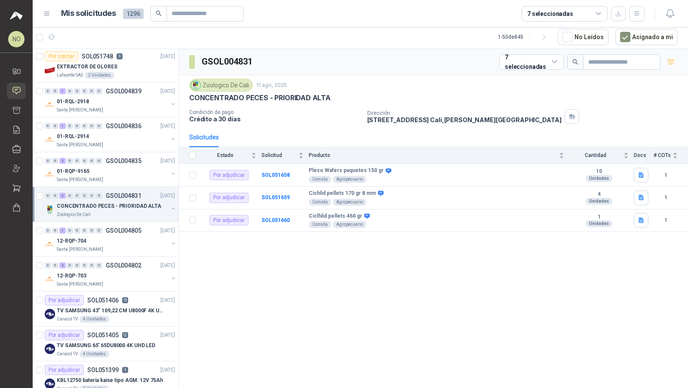
scroll to position [286, 0]
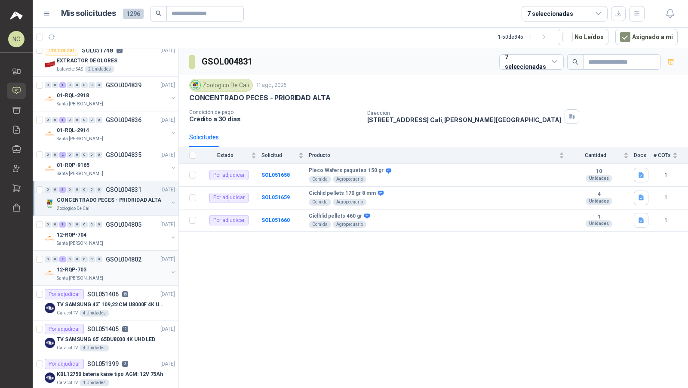
click at [127, 275] on div "Santa [PERSON_NAME]" at bounding box center [112, 278] width 111 height 7
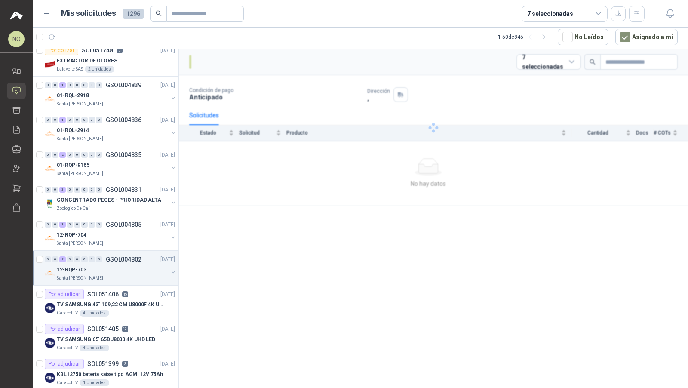
click at [127, 275] on div "Santa [PERSON_NAME]" at bounding box center [112, 278] width 111 height 7
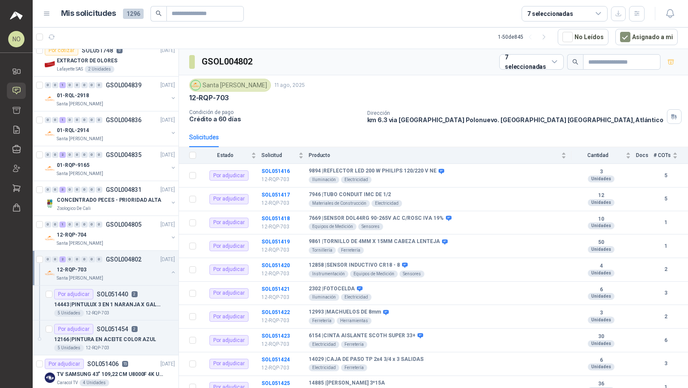
click at [127, 275] on div "Santa [PERSON_NAME]" at bounding box center [112, 278] width 111 height 7
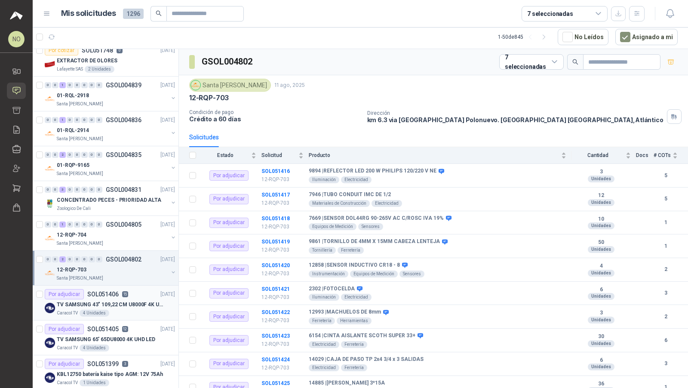
click at [124, 303] on p "TV SAMSUNG 43" 109,22 CM U8000F 4K UHD" at bounding box center [110, 305] width 107 height 8
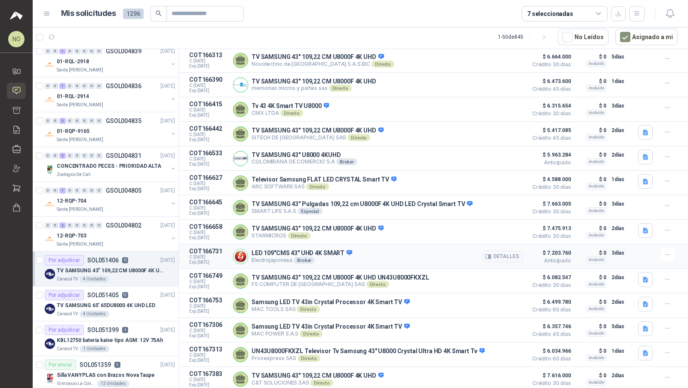
scroll to position [195, 0]
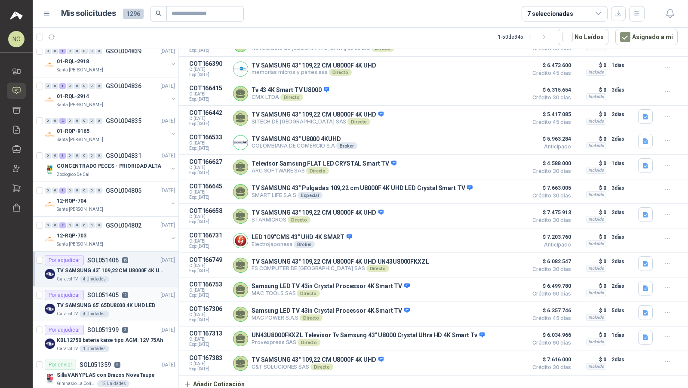
click at [129, 293] on div "Por adjudicar SOL051405 12 [DATE]" at bounding box center [110, 295] width 130 height 10
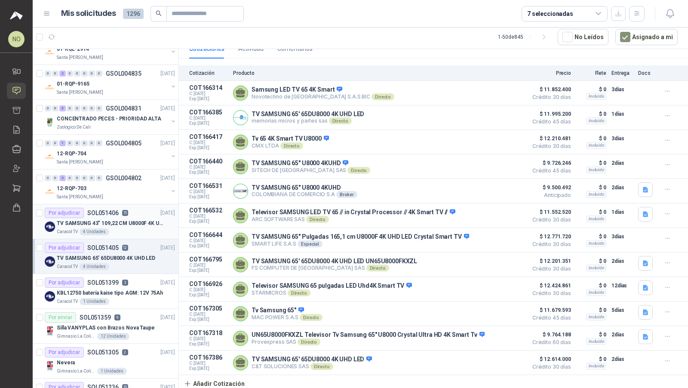
scroll to position [368, 0]
click at [135, 280] on div "Por adjudicar SOL051399 3 [DATE]" at bounding box center [110, 282] width 130 height 10
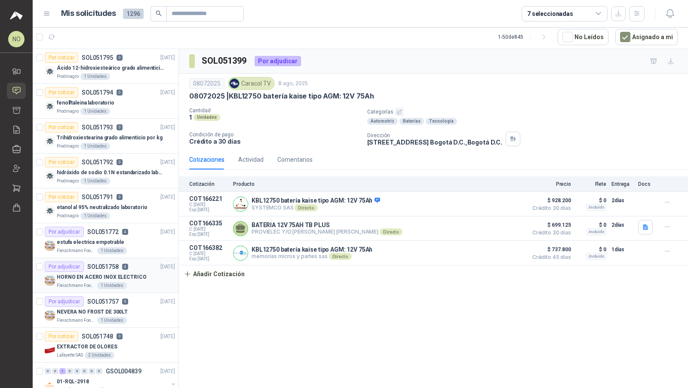
click at [132, 273] on p "HORNO EN ACERO INOX ELECTRICO" at bounding box center [102, 277] width 90 height 8
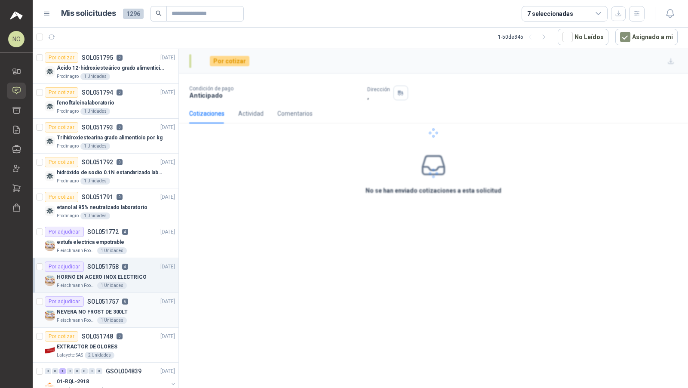
click at [138, 296] on div "Por adjudicar SOL051757 6 [DATE]" at bounding box center [110, 301] width 130 height 10
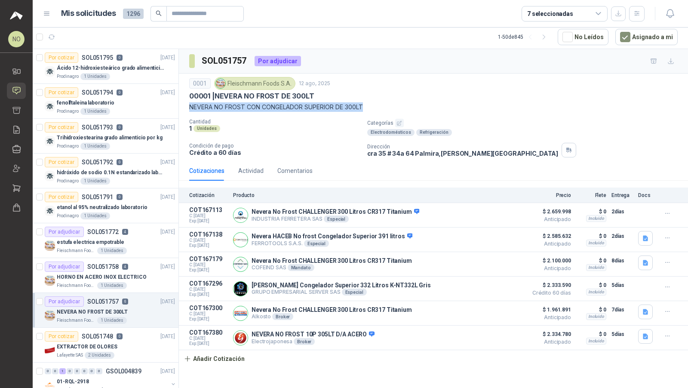
drag, startPoint x: 190, startPoint y: 108, endPoint x: 372, endPoint y: 112, distance: 181.9
click at [372, 112] on div "0001 [PERSON_NAME] Foods S.A. 12 ago, 2025 00001 | NEVERA NO FROST DE 300LT NEV…" at bounding box center [433, 117] width 488 height 80
copy p "NEVERA NO FROST CON CONGELADOR SUPERIOR DE 300LT"
click at [230, 360] on button "Añadir Cotización" at bounding box center [214, 358] width 71 height 17
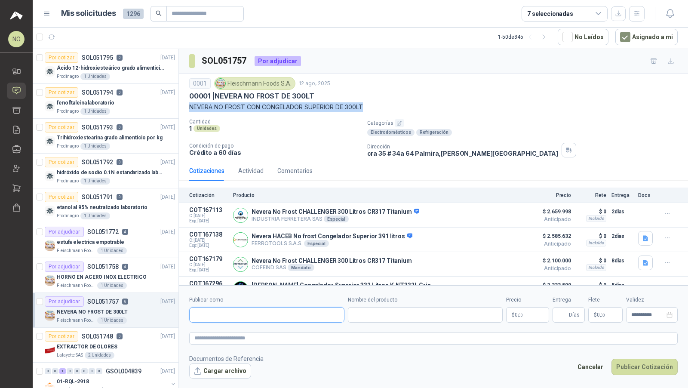
click at [265, 319] on input "Publicar como" at bounding box center [267, 315] width 154 height 15
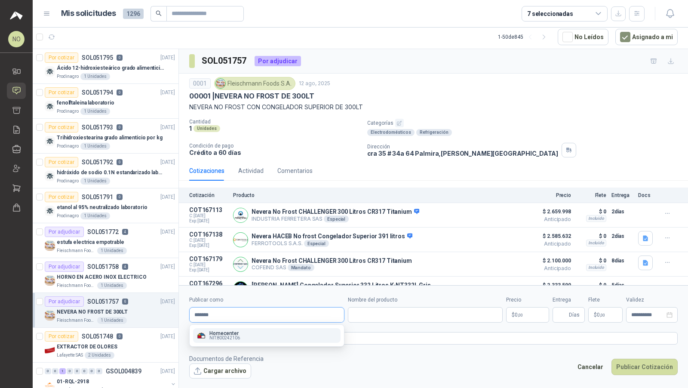
type input "*******"
click at [283, 339] on div "Homecenter NIT : 800242106" at bounding box center [267, 335] width 141 height 9
type input "**********"
click at [281, 335] on textarea at bounding box center [433, 338] width 488 height 12
paste textarea "**********"
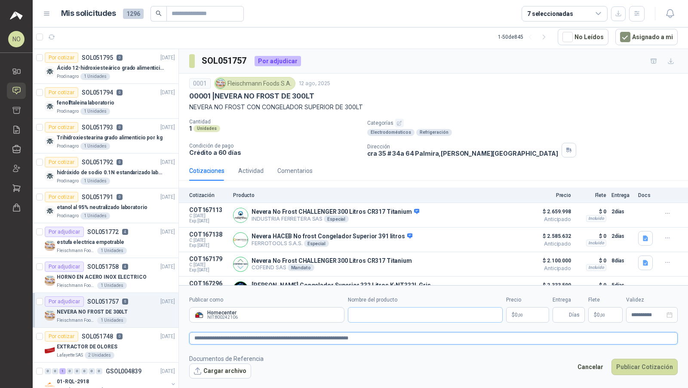
type textarea "**********"
click at [390, 317] on input "Nombre del producto" at bounding box center [425, 314] width 155 height 15
paste input "**********"
type input "**********"
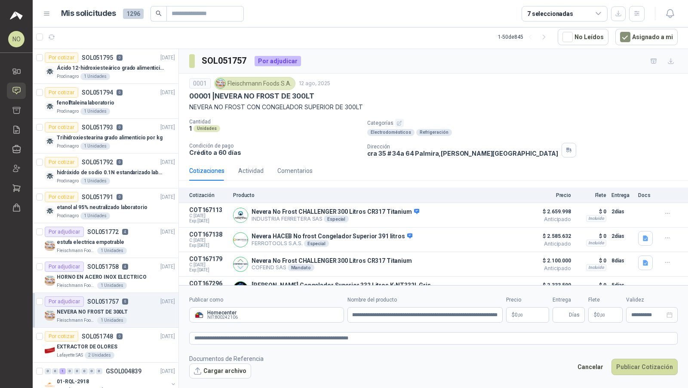
click at [525, 317] on p "$ 0 ,00" at bounding box center [527, 314] width 43 height 15
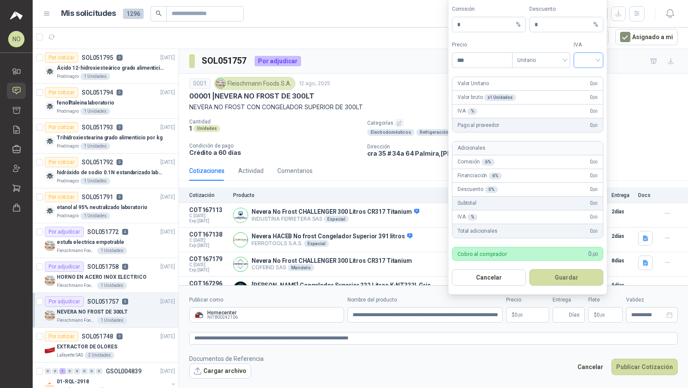
click at [593, 60] on input "search" at bounding box center [588, 59] width 19 height 13
click at [590, 80] on div "19%" at bounding box center [589, 79] width 16 height 9
click at [544, 58] on span "Unitario" at bounding box center [541, 60] width 48 height 13
click at [547, 91] on div "Unitario con IVA" at bounding box center [541, 93] width 44 height 9
click at [491, 60] on input "***" at bounding box center [482, 60] width 60 height 15
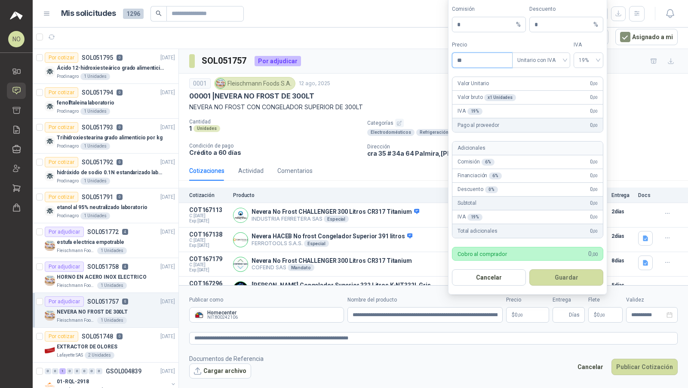
type input "*"
type input "**********"
click at [560, 23] on input "*" at bounding box center [562, 24] width 57 height 15
type input "*"
click at [565, 275] on button "Guardar" at bounding box center [566, 277] width 74 height 16
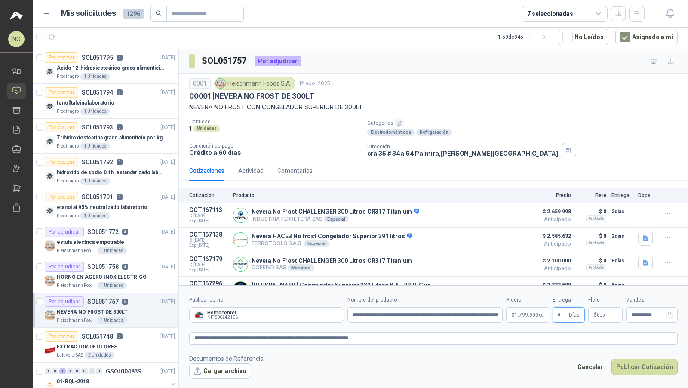
type input "*"
click at [519, 360] on footer "Documentos de Referencia Cargar archivo Cancelar Publicar Cotización" at bounding box center [433, 366] width 488 height 25
click at [610, 313] on p "$ 0 ,00" at bounding box center [605, 314] width 34 height 15
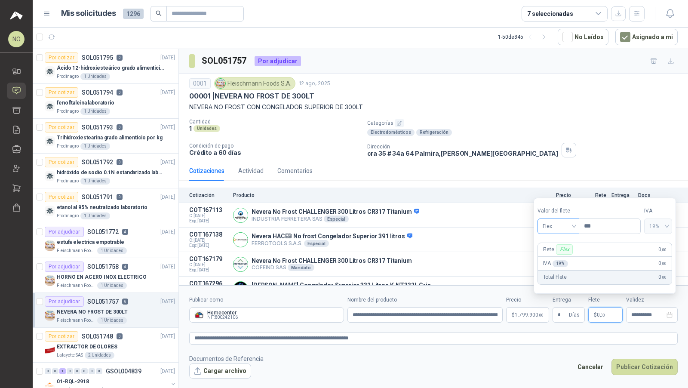
click at [562, 226] on span "Flex" at bounding box center [558, 226] width 31 height 13
click at [559, 259] on div "Incluido" at bounding box center [558, 258] width 29 height 9
click at [651, 314] on input "**********" at bounding box center [648, 315] width 34 height 6
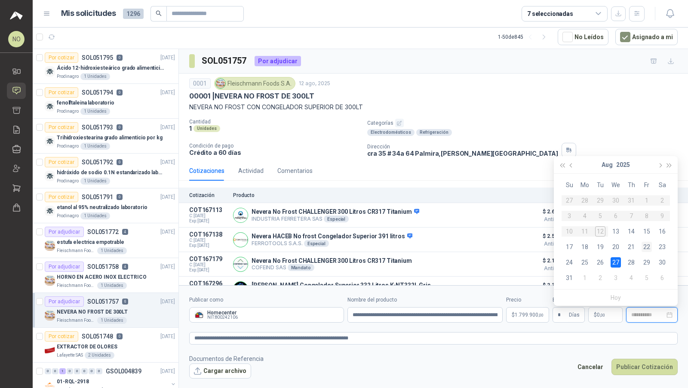
type input "**********"
click at [649, 246] on div "22" at bounding box center [647, 247] width 10 height 10
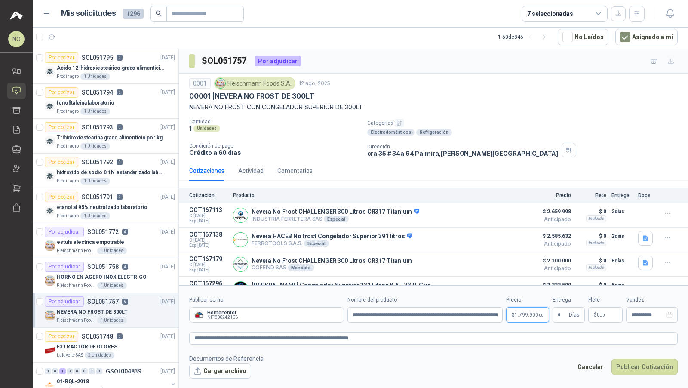
click at [533, 316] on span "1.799.900 ,00" at bounding box center [529, 314] width 29 height 5
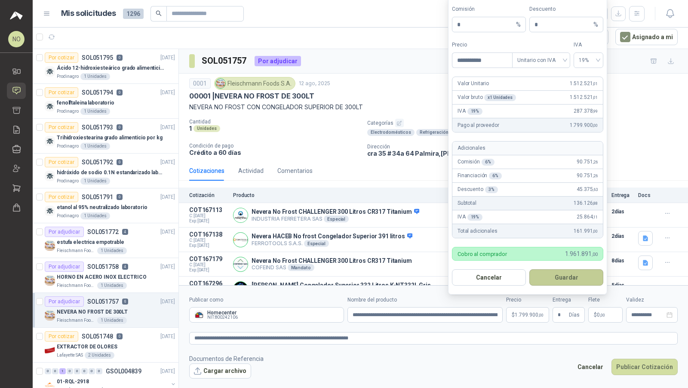
click at [569, 273] on button "Guardar" at bounding box center [566, 277] width 74 height 16
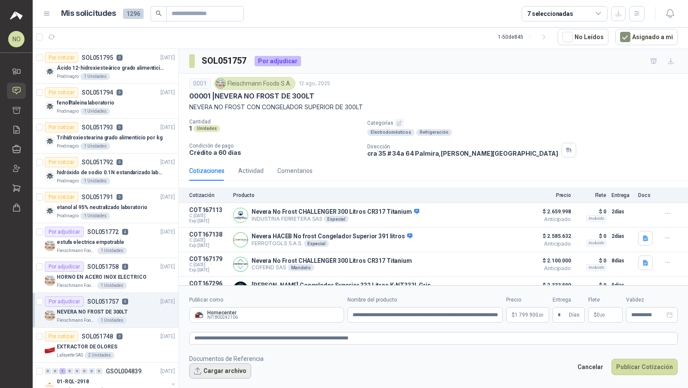
click at [224, 363] on button "Cargar archivo" at bounding box center [220, 370] width 62 height 15
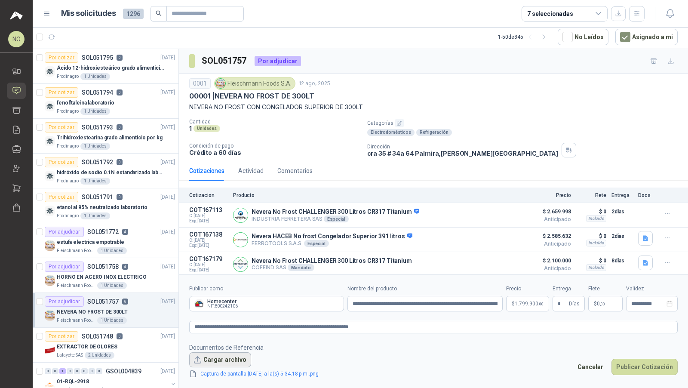
click at [221, 363] on button "Cargar archivo" at bounding box center [220, 359] width 62 height 15
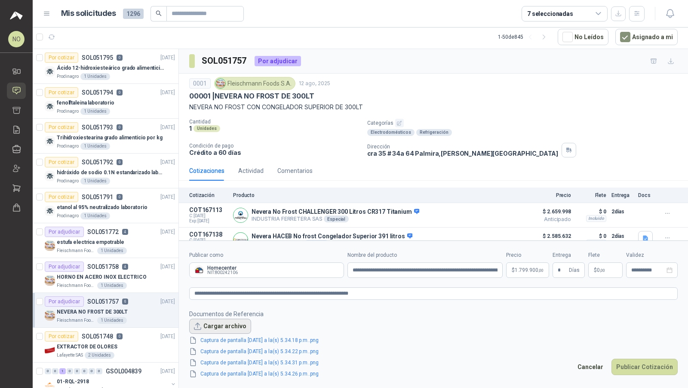
click at [226, 325] on button "Cargar archivo" at bounding box center [220, 326] width 62 height 15
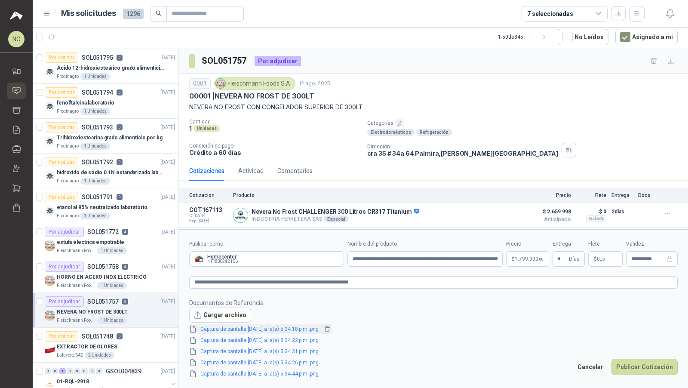
click at [299, 327] on link "Captura de pantalla [DATE] a la(s) 5.34.18 p.m..png" at bounding box center [259, 329] width 125 height 8
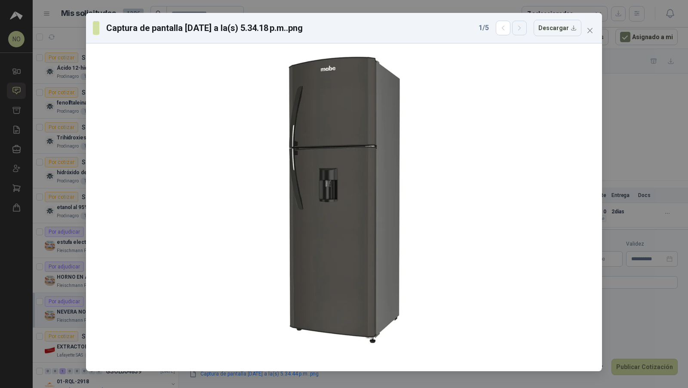
click at [522, 33] on button "button" at bounding box center [519, 28] width 15 height 15
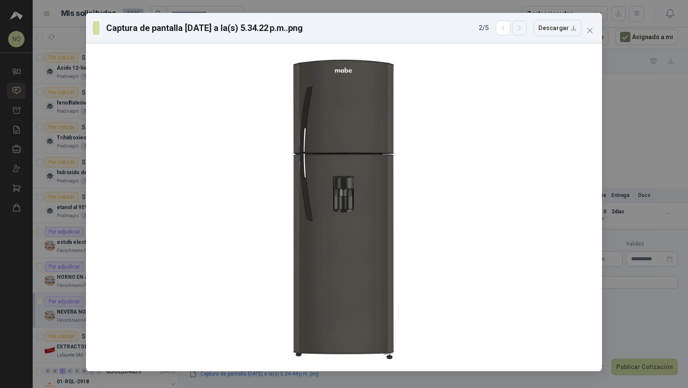
click at [522, 33] on button "button" at bounding box center [519, 28] width 15 height 15
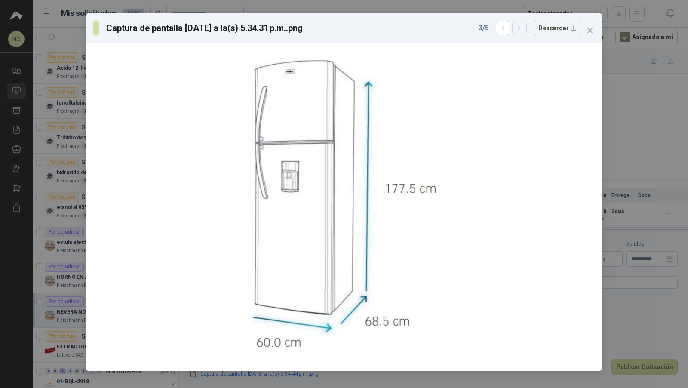
click at [522, 33] on button "button" at bounding box center [519, 28] width 15 height 15
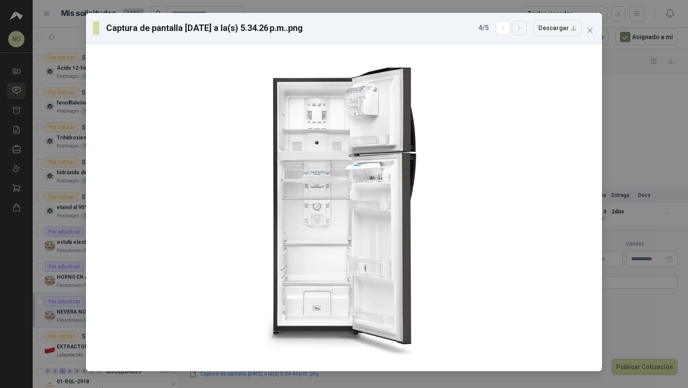
click at [522, 33] on button "button" at bounding box center [519, 28] width 15 height 15
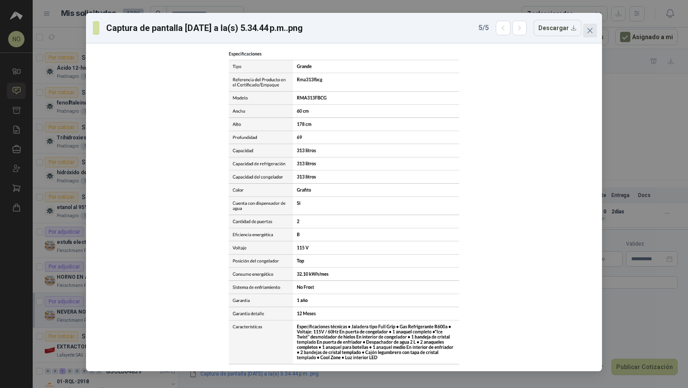
click at [589, 32] on icon "close" at bounding box center [590, 30] width 7 height 7
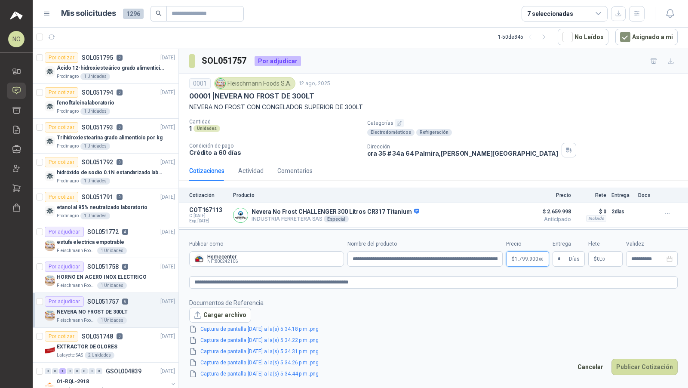
click at [528, 255] on body "NO [PERSON_NAME] Inicio Solicitudes Cotizar Remisiones Compañías Invitaciones C…" at bounding box center [344, 194] width 688 height 388
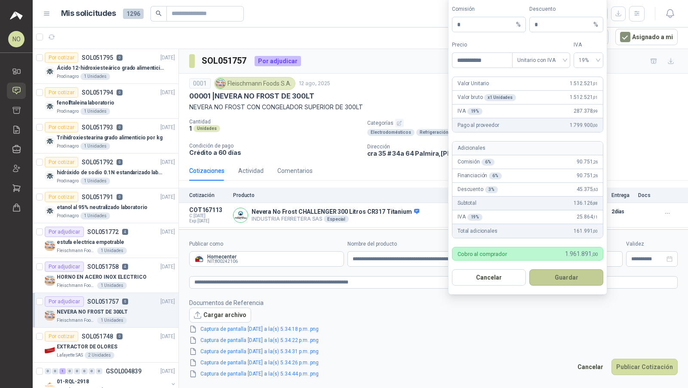
click at [575, 274] on button "Guardar" at bounding box center [566, 277] width 74 height 16
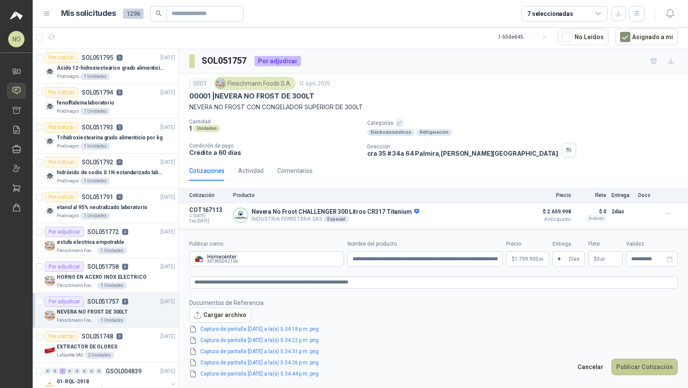
click at [642, 367] on button "Publicar Cotización" at bounding box center [644, 367] width 66 height 16
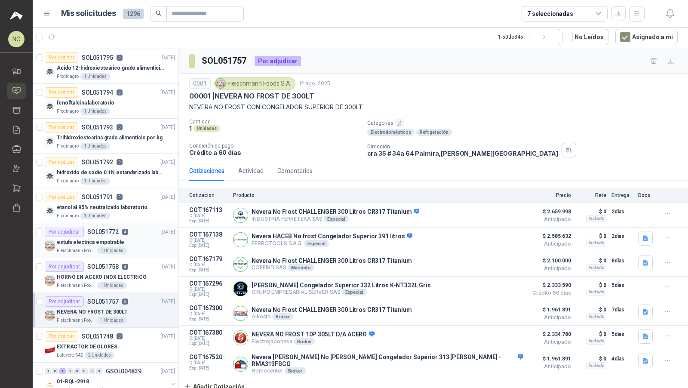
click at [139, 252] on article "Por adjudicar SOL051772 4 [DATE] estufa electrica empotrable [PERSON_NAME] Food…" at bounding box center [106, 240] width 146 height 35
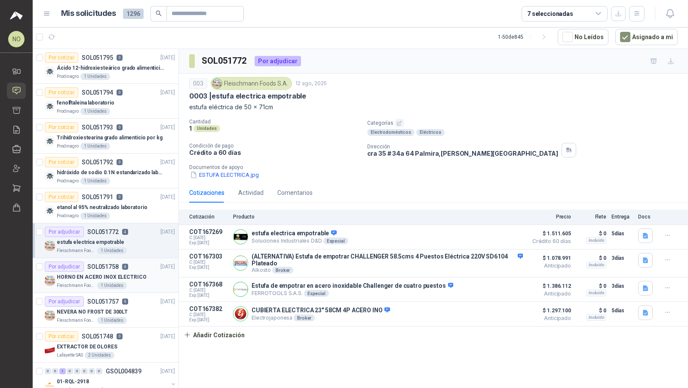
click at [139, 269] on div "Por adjudicar SOL051758 4 [DATE]" at bounding box center [110, 266] width 130 height 10
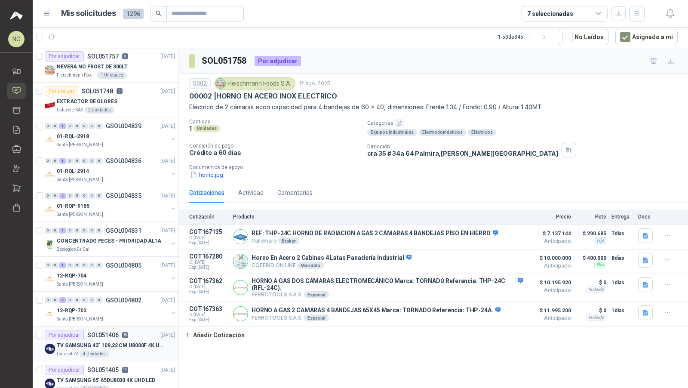
scroll to position [250, 0]
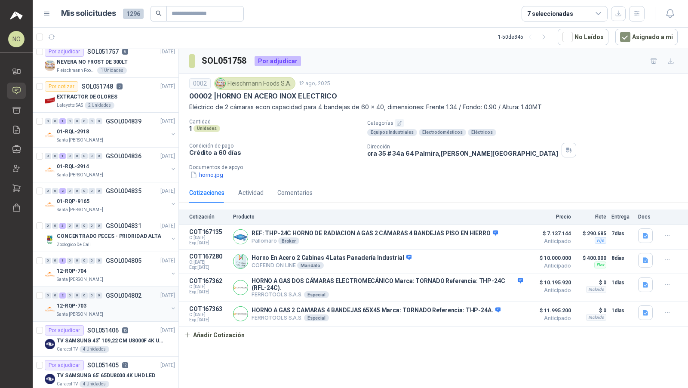
click at [141, 311] on div "Santa [PERSON_NAME]" at bounding box center [112, 314] width 111 height 7
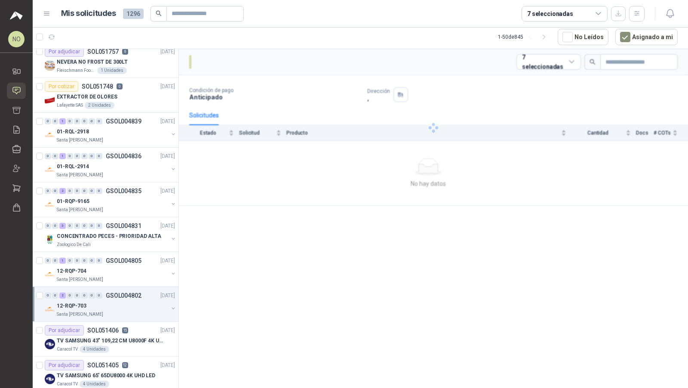
click at [141, 311] on div "Santa [PERSON_NAME]" at bounding box center [112, 314] width 111 height 7
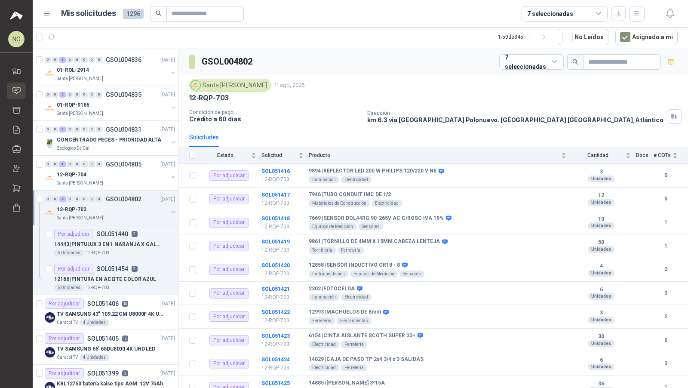
scroll to position [347, 0]
click at [129, 196] on p "GSOL004802" at bounding box center [124, 198] width 36 height 6
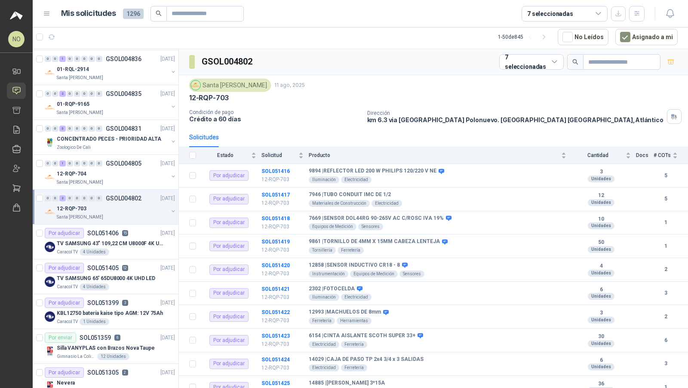
click at [129, 196] on p "GSOL004802" at bounding box center [124, 198] width 36 height 6
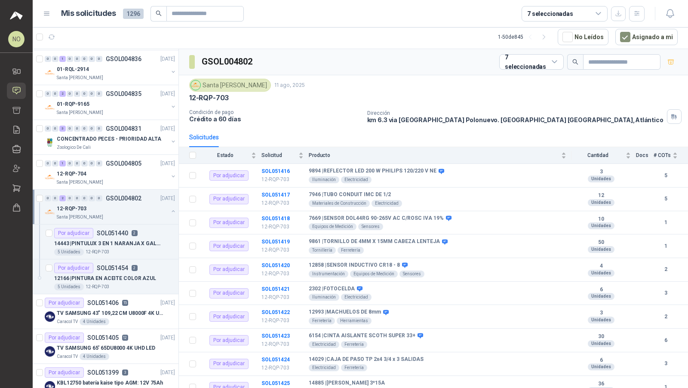
click at [129, 196] on p "GSOL004802" at bounding box center [124, 198] width 36 height 6
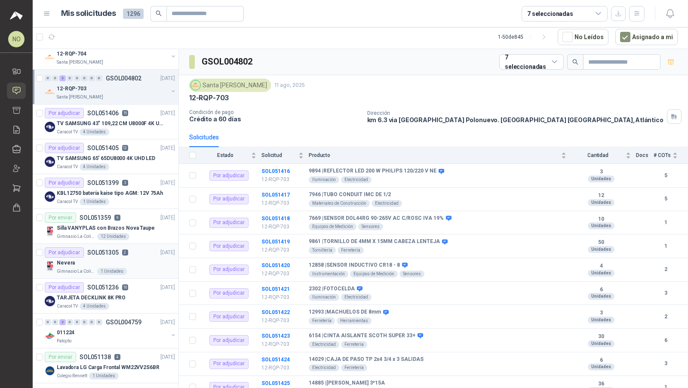
scroll to position [476, 0]
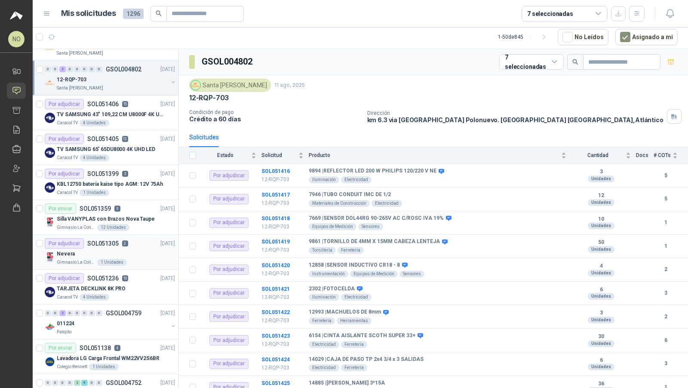
click at [127, 239] on div "Por adjudicar SOL051305 2 [DATE]" at bounding box center [110, 243] width 130 height 10
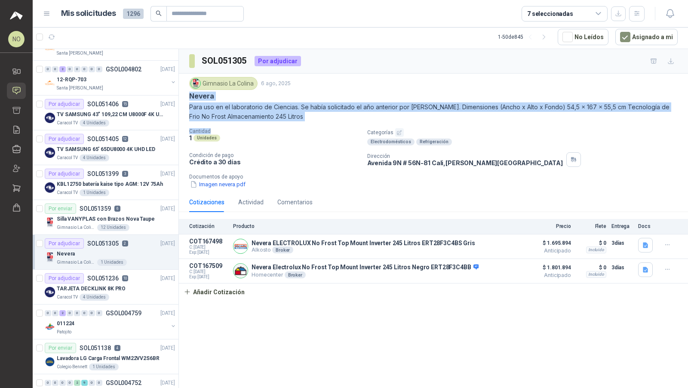
drag, startPoint x: 189, startPoint y: 94, endPoint x: 276, endPoint y: 129, distance: 93.6
click at [276, 129] on div "Gimnasio La Colina 6 ago, 2025 Nevera Para uso en el laboratorio de Ciencias. S…" at bounding box center [433, 133] width 509 height 119
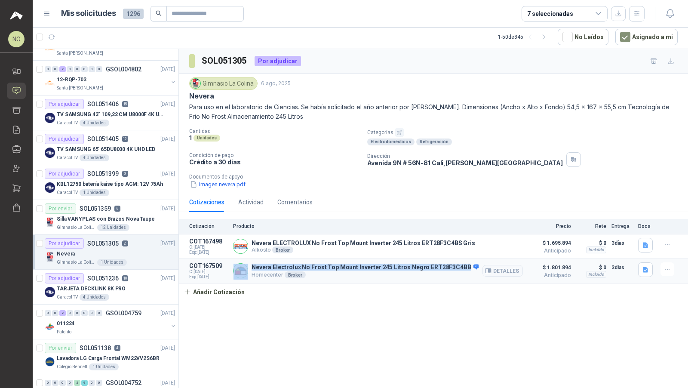
drag, startPoint x: 249, startPoint y: 263, endPoint x: 459, endPoint y: 265, distance: 210.3
click at [459, 265] on div "Nevera Electrolux No Frost Top Mount Inverter 245 Litros Negro ERT28F3C4BB Home…" at bounding box center [378, 270] width 290 height 17
copy div "Nevera Electrolux No Frost Top Mount Inverter 245 Litros Negro ERT28F3C4BB"
click at [497, 241] on button "Detalles" at bounding box center [502, 246] width 40 height 12
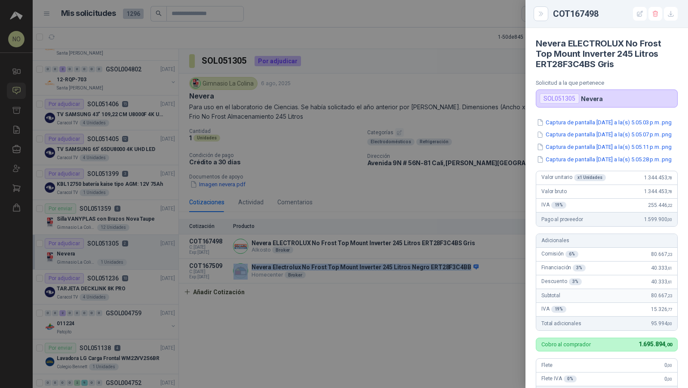
click at [381, 218] on div at bounding box center [344, 194] width 688 height 388
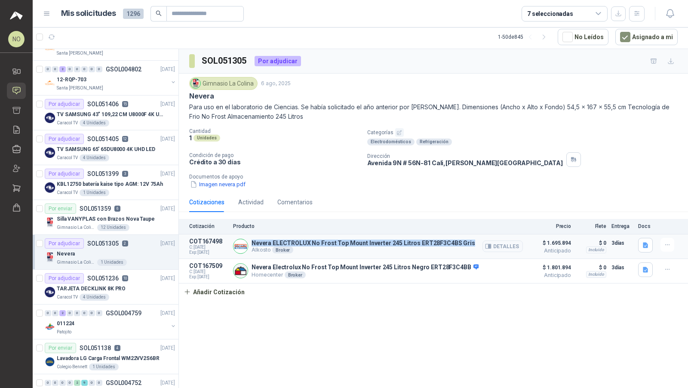
drag, startPoint x: 252, startPoint y: 240, endPoint x: 464, endPoint y: 243, distance: 212.4
click at [464, 243] on div "Nevera ELECTROLUX No Frost Top Mount Inverter 245 Litros ERT28F3C4BS Gris Alkos…" at bounding box center [378, 246] width 290 height 17
copy p "Nevera ELECTROLUX No Frost Top Mount Inverter 245 Litros ERT28F3C4BS Gris"
